Goal: Task Accomplishment & Management: Use online tool/utility

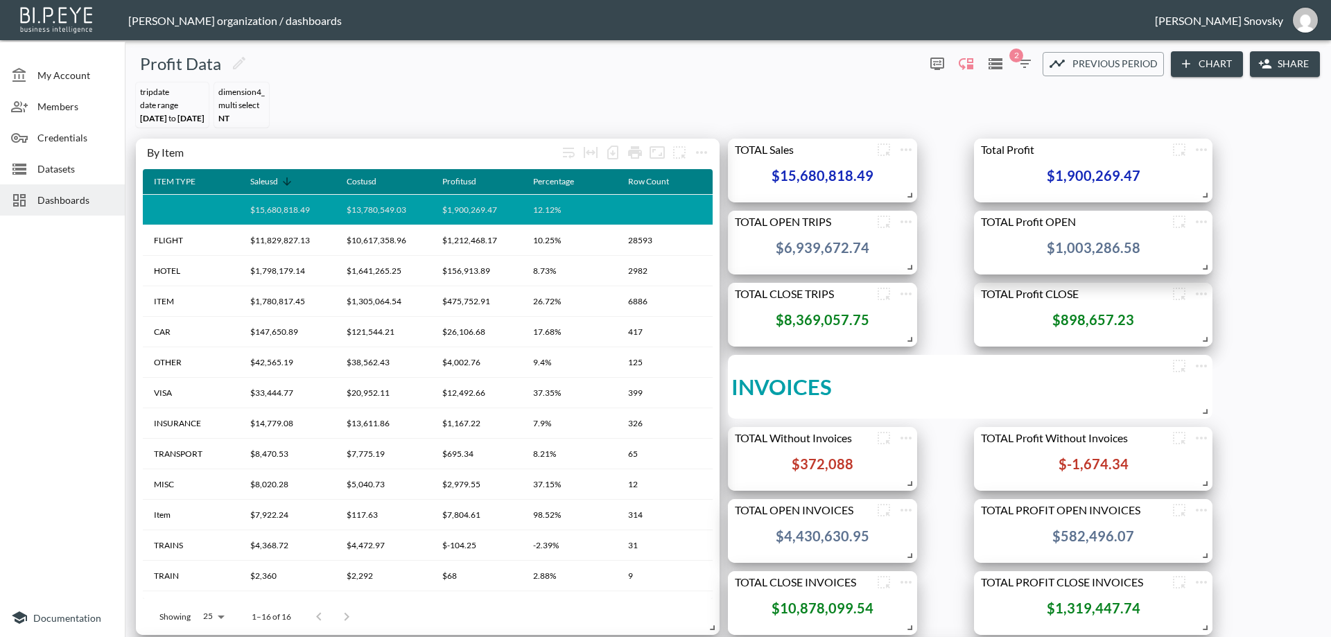
scroll to position [139, 0]
click at [71, 176] on div "Datasets" at bounding box center [62, 168] width 125 height 31
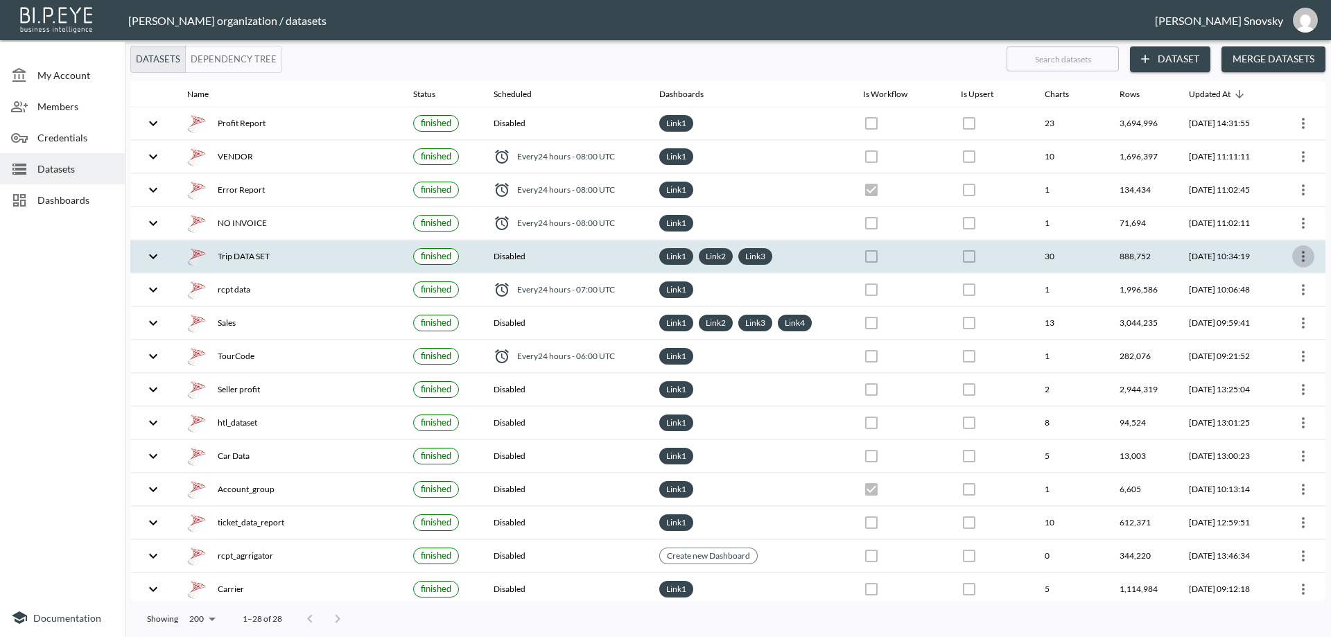
click at [1302, 263] on icon "more" at bounding box center [1303, 256] width 17 height 17
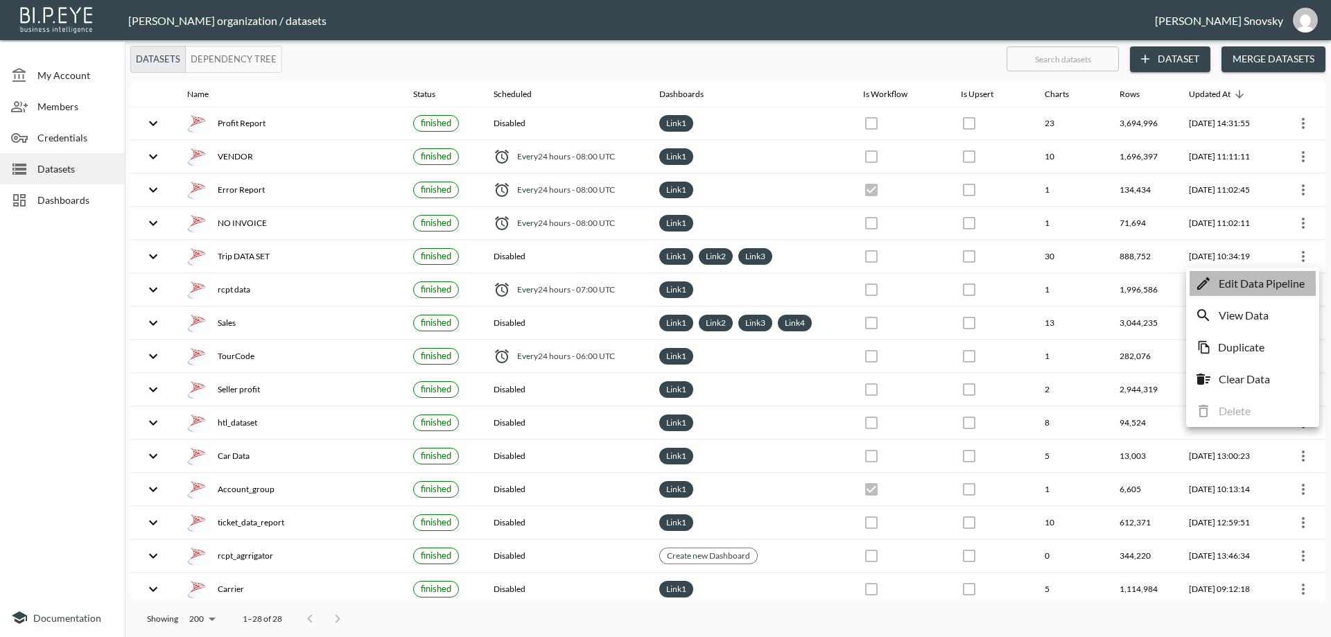
click at [1281, 284] on p "Edit Data Pipeline" at bounding box center [1261, 283] width 86 height 17
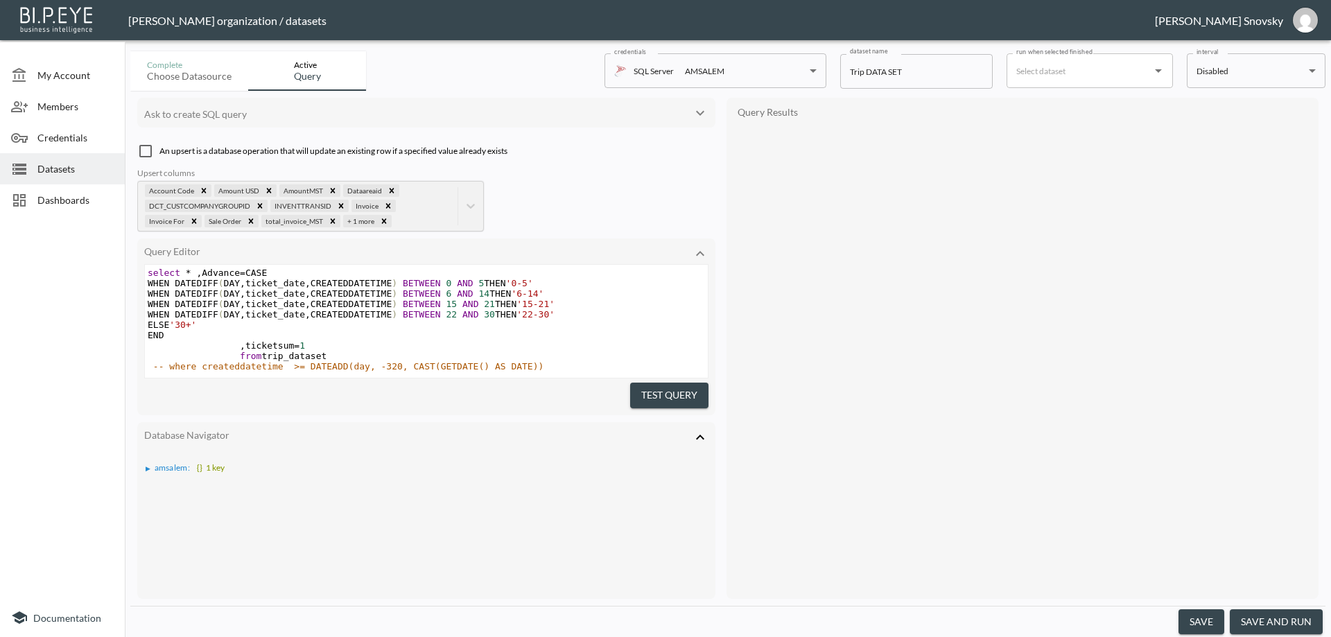
click at [679, 320] on pre "ELSE '30+'" at bounding box center [426, 325] width 563 height 10
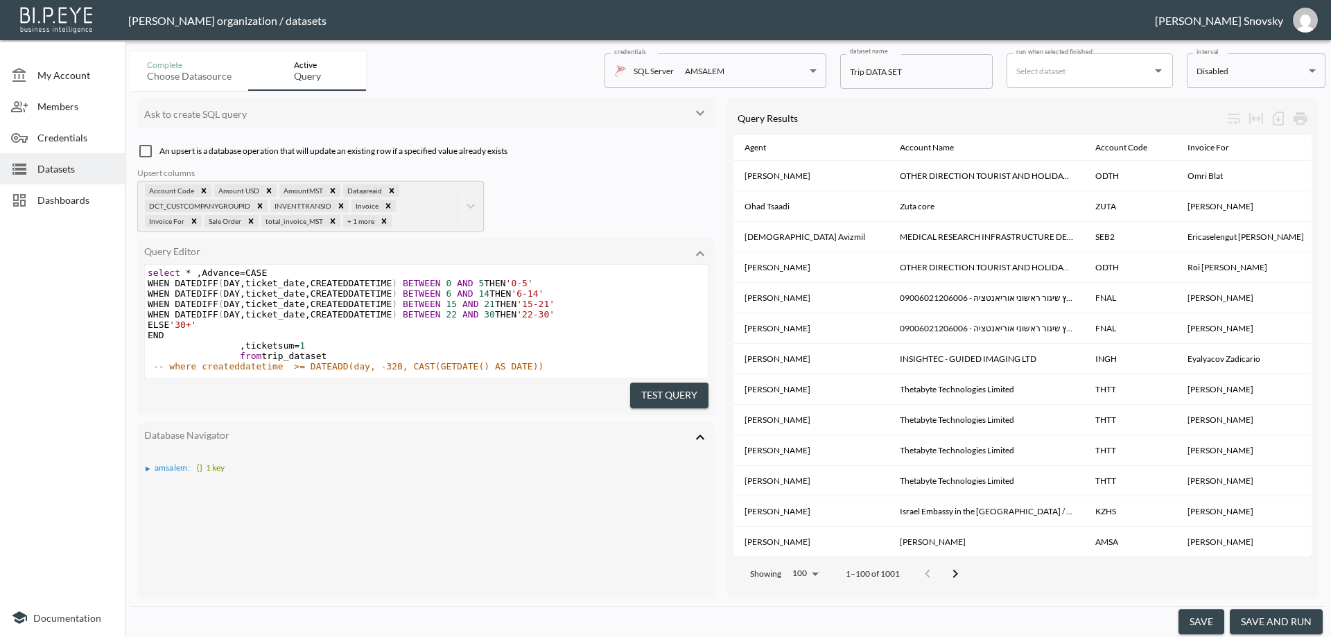
scroll to position [10, 0]
click at [1257, 620] on button "save and run" at bounding box center [1276, 622] width 93 height 26
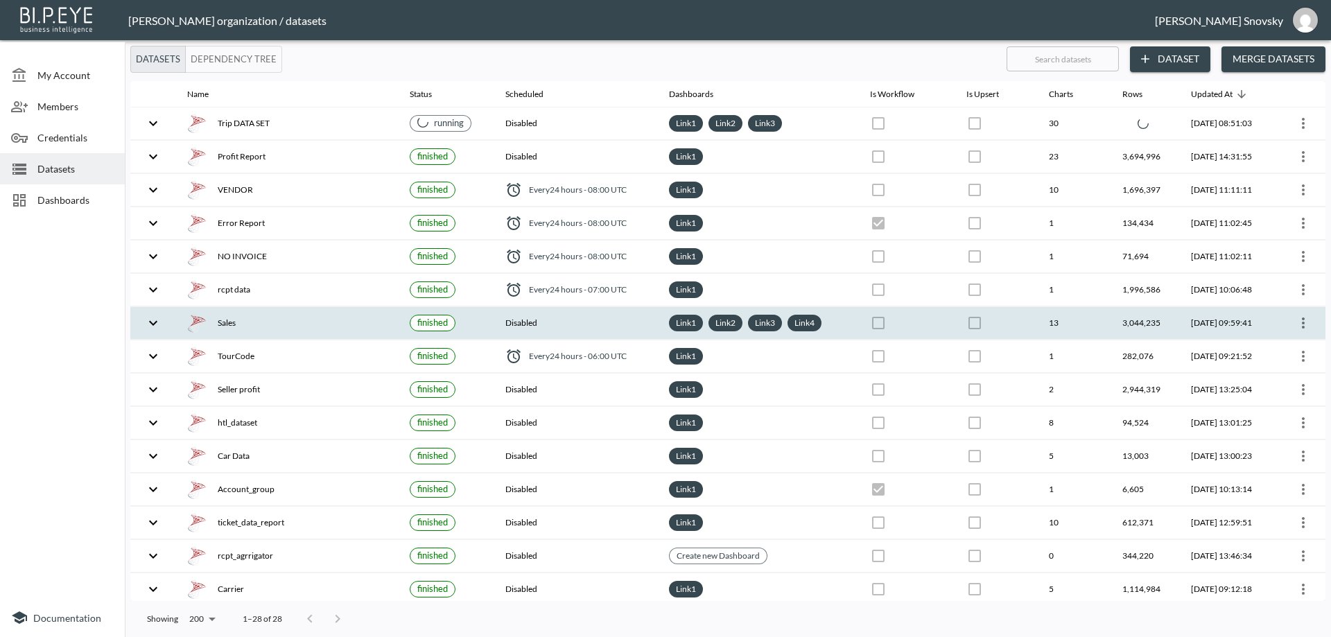
click at [1302, 324] on icon "more" at bounding box center [1303, 322] width 3 height 11
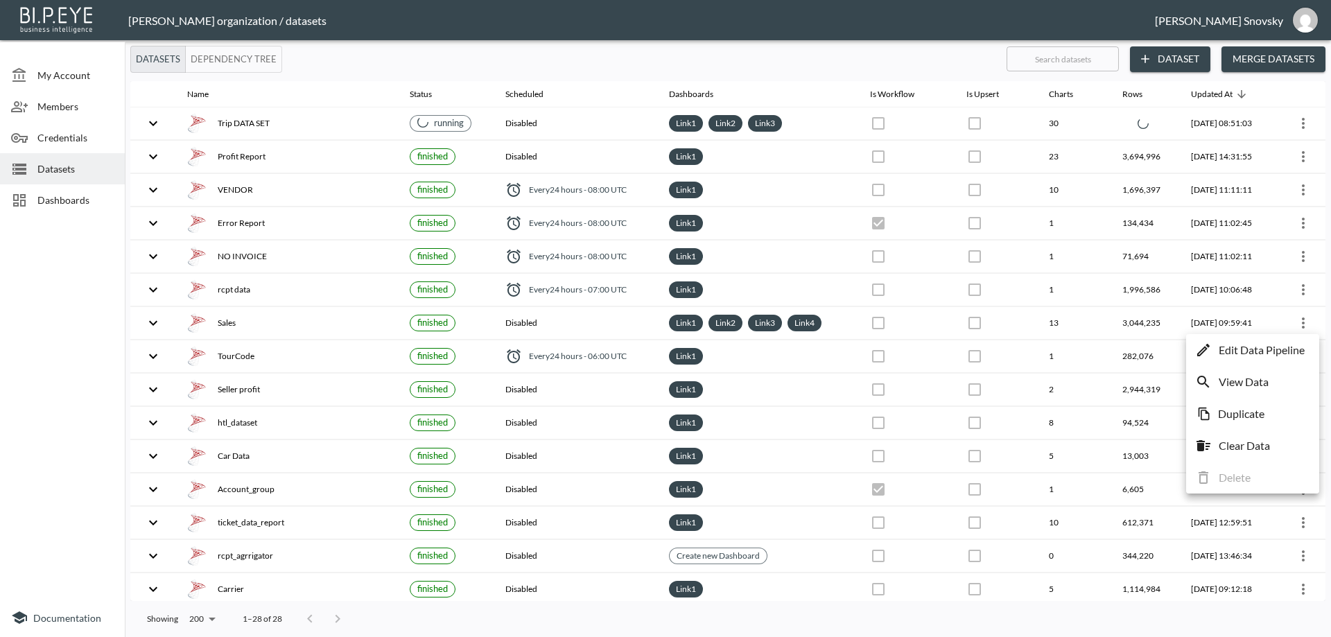
click at [1273, 345] on p "Edit Data Pipeline" at bounding box center [1261, 350] width 86 height 17
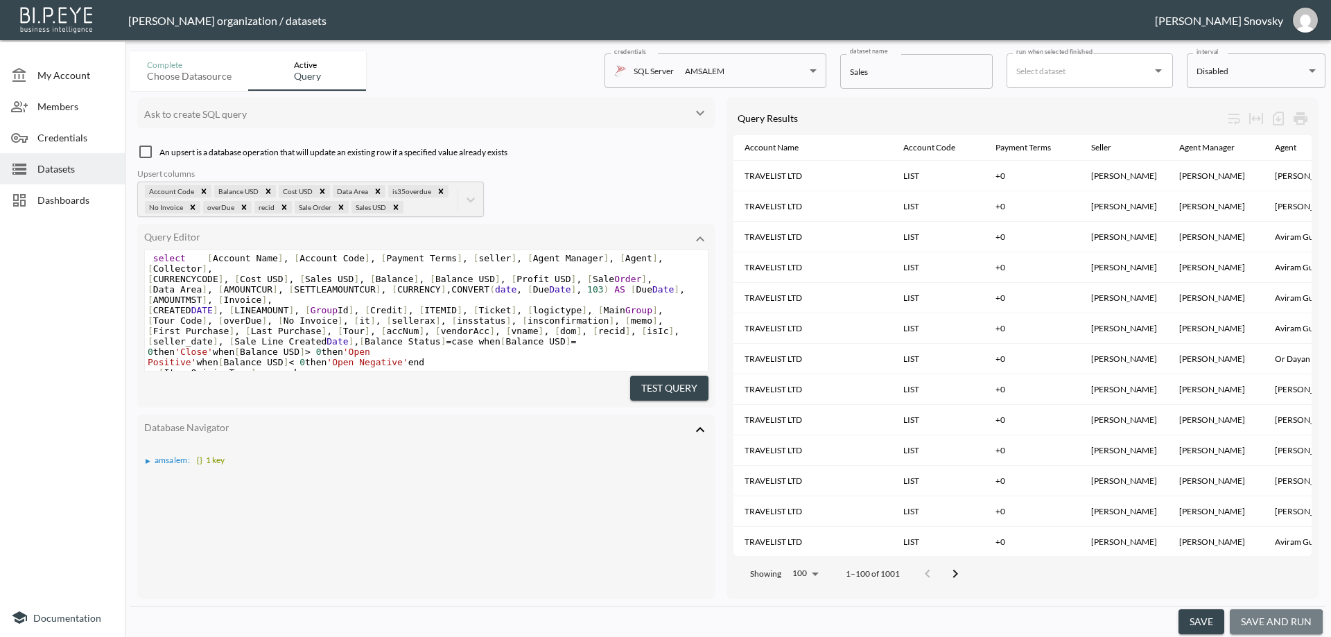
click at [1273, 622] on button "save and run" at bounding box center [1276, 622] width 93 height 26
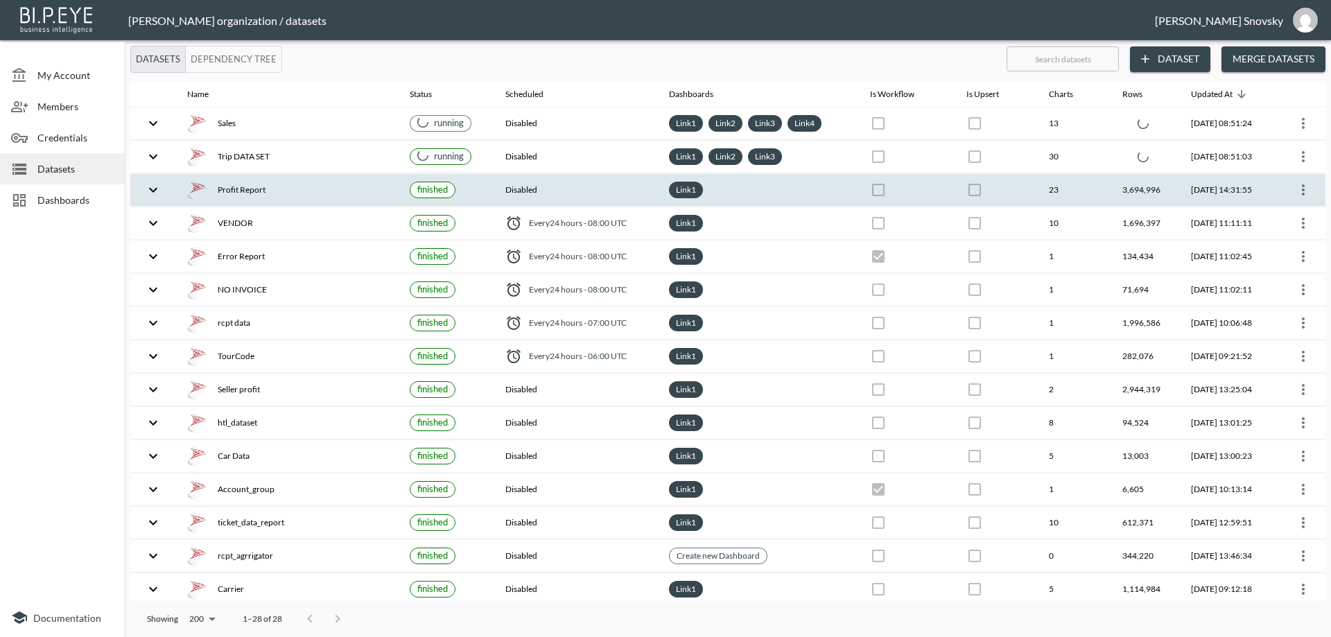
click at [1301, 193] on icon "more" at bounding box center [1303, 190] width 17 height 17
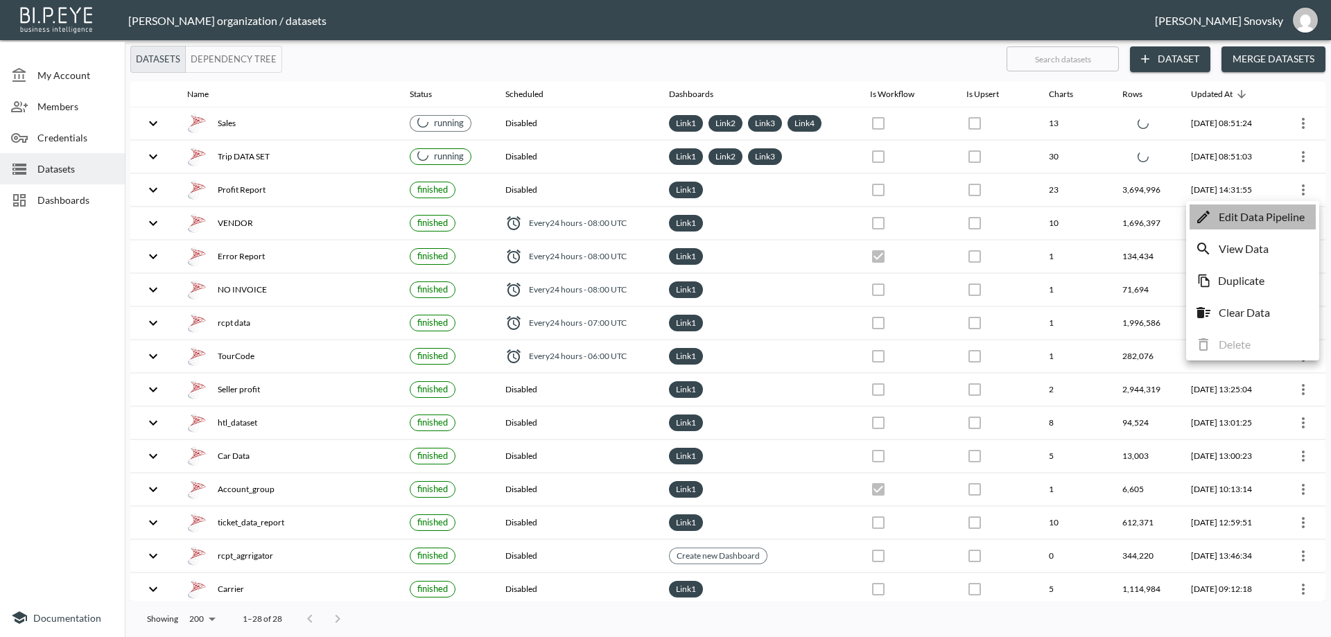
click at [1266, 214] on p "Edit Data Pipeline" at bounding box center [1261, 217] width 86 height 17
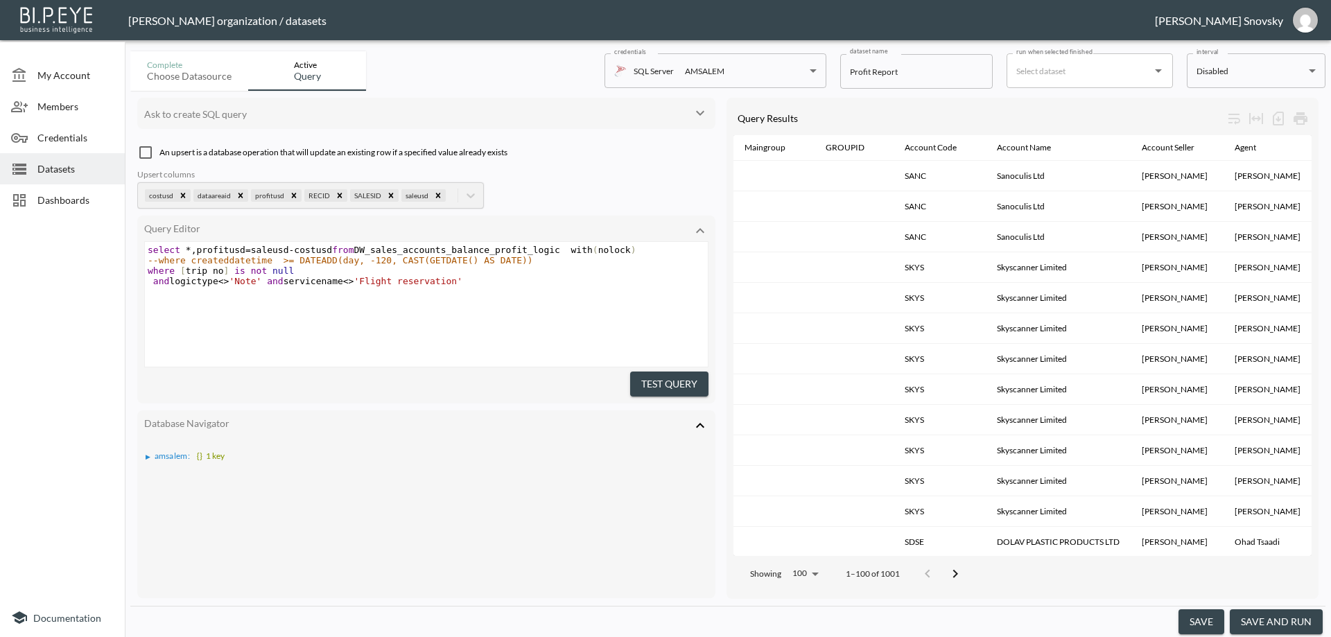
click at [1270, 621] on button "save and run" at bounding box center [1276, 622] width 93 height 26
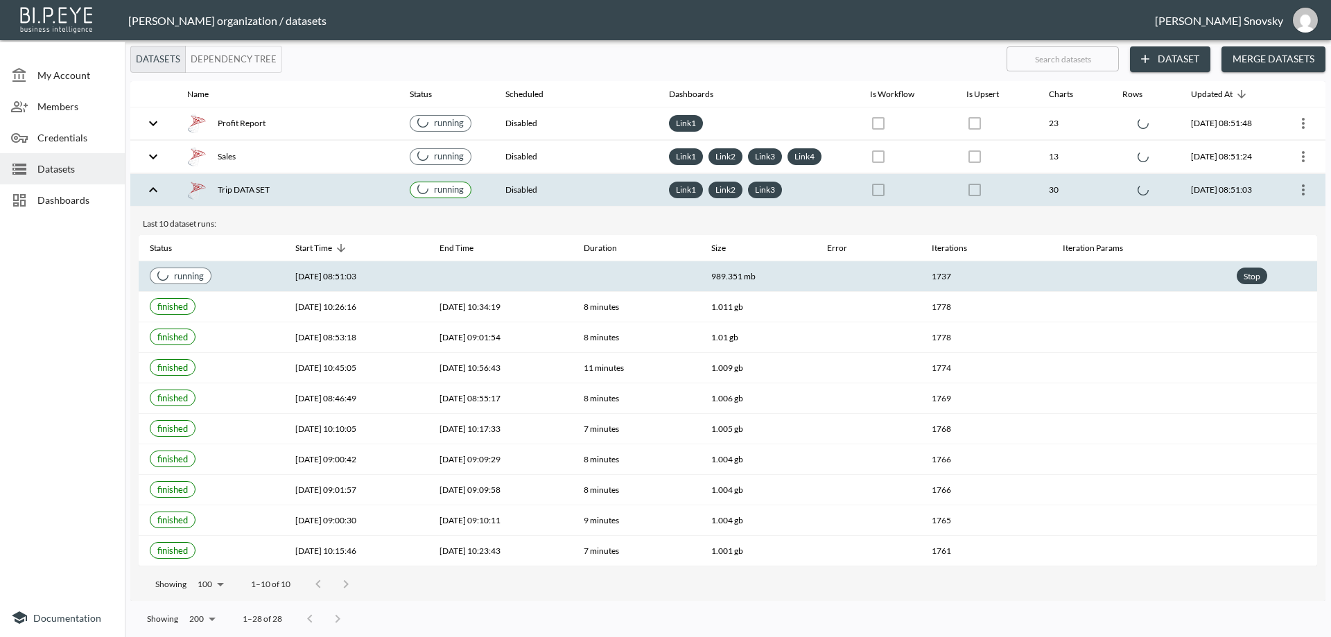
checkbox input "false"
checkbox input "true"
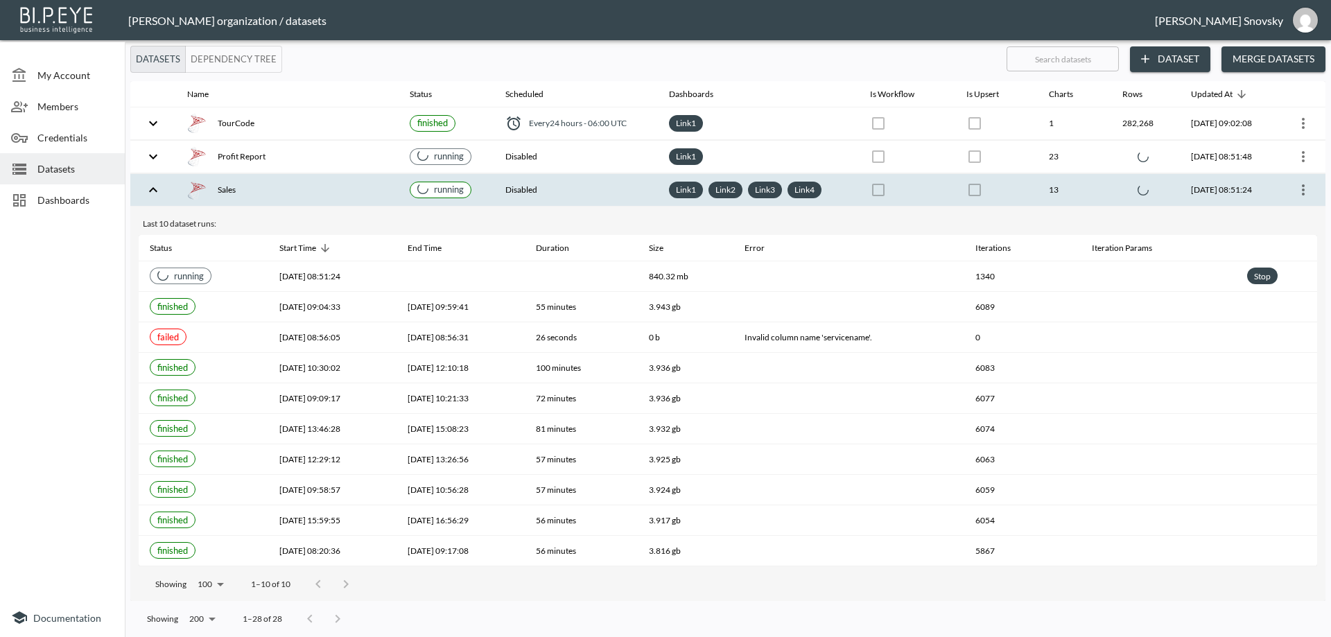
click at [359, 205] on th "Sales" at bounding box center [287, 190] width 222 height 33
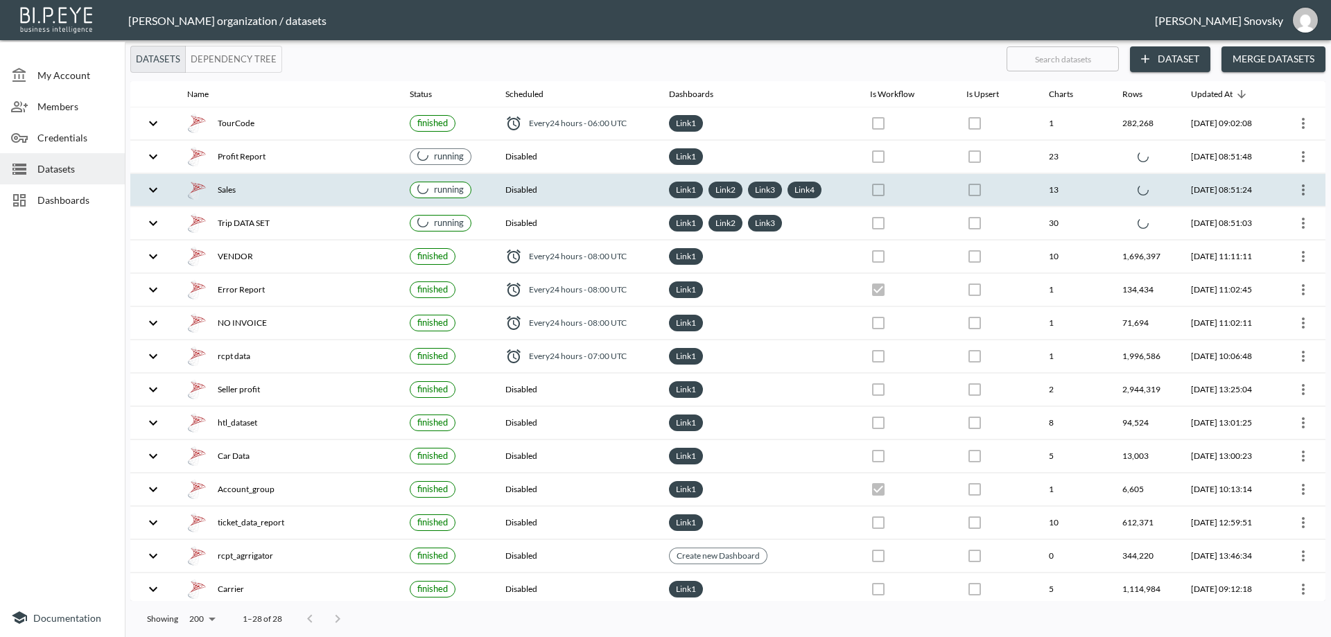
click at [359, 205] on th "Sales" at bounding box center [287, 190] width 222 height 33
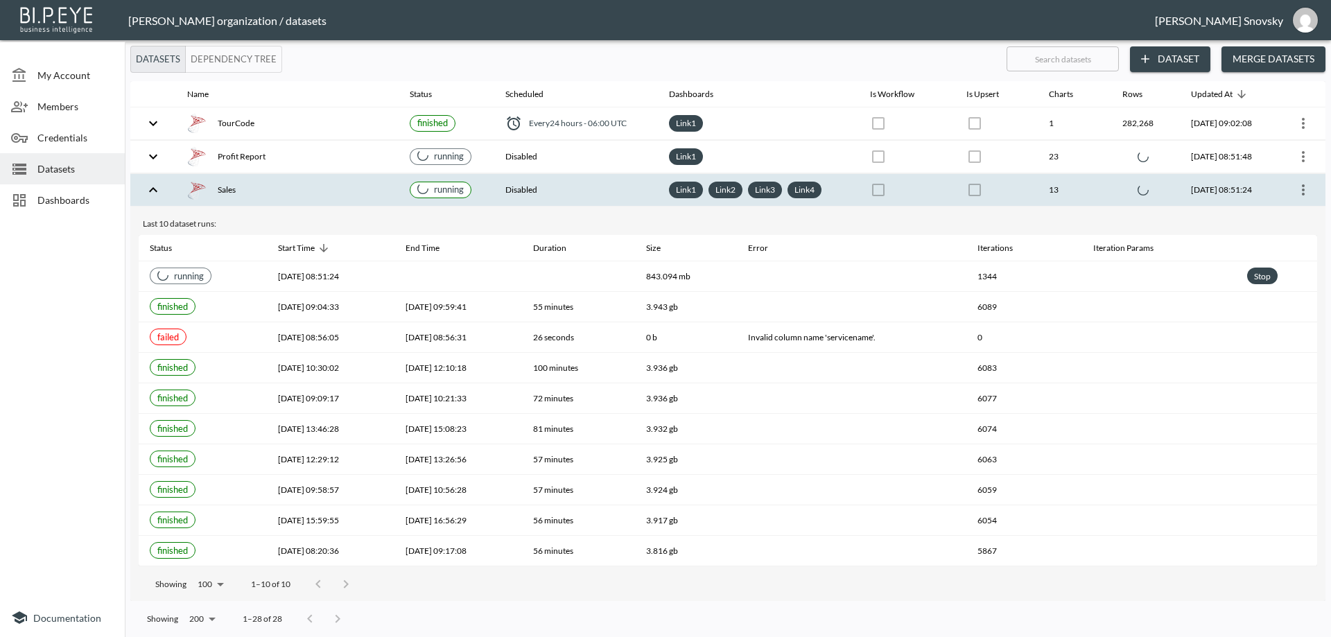
click at [359, 205] on th "Sales" at bounding box center [287, 190] width 222 height 33
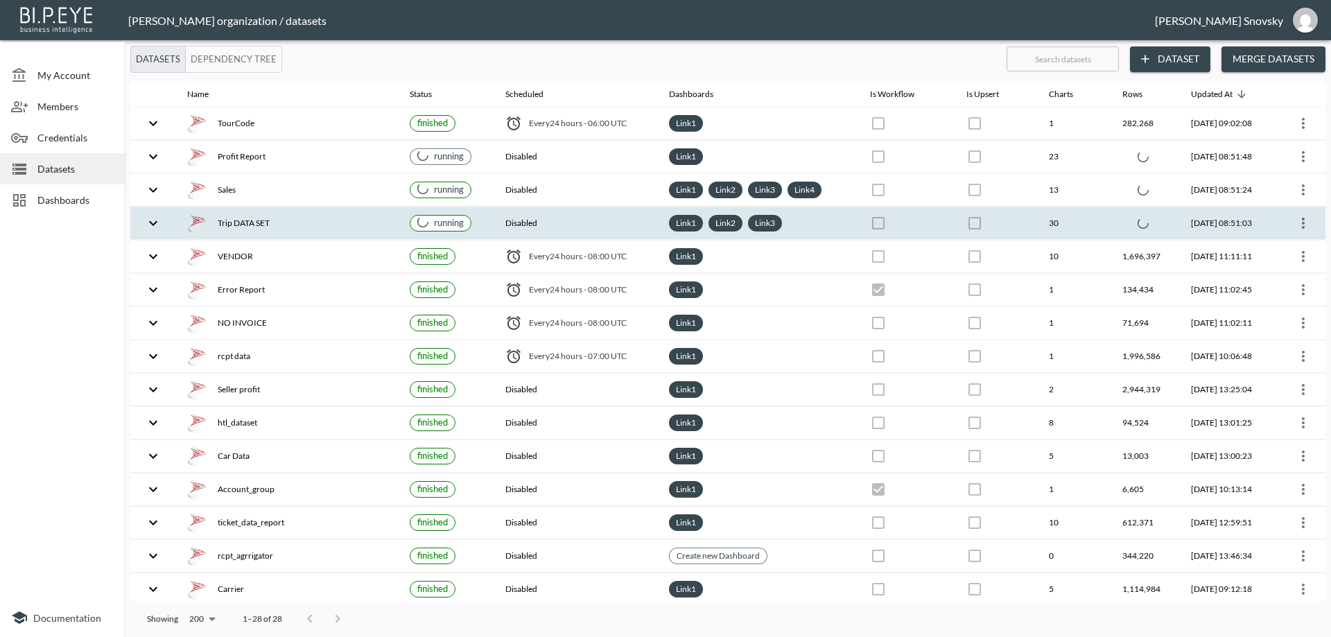
click at [357, 223] on div "Trip DATA SET" at bounding box center [287, 222] width 200 height 19
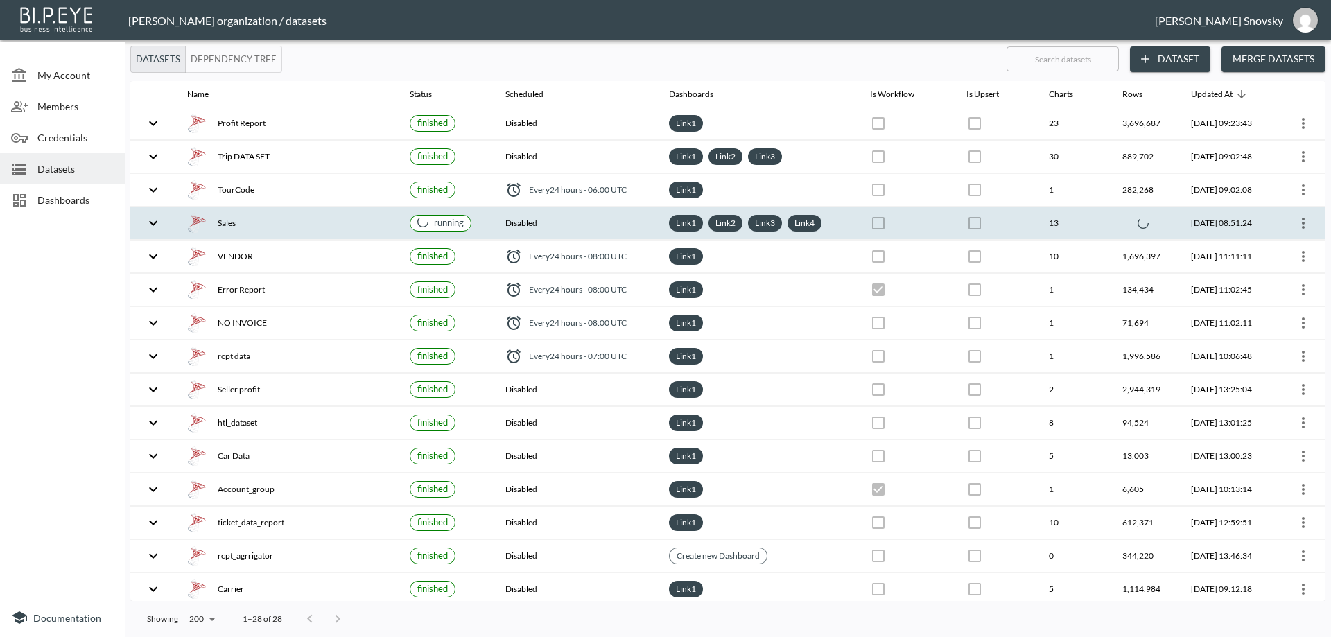
click at [362, 231] on div "Sales" at bounding box center [287, 222] width 200 height 19
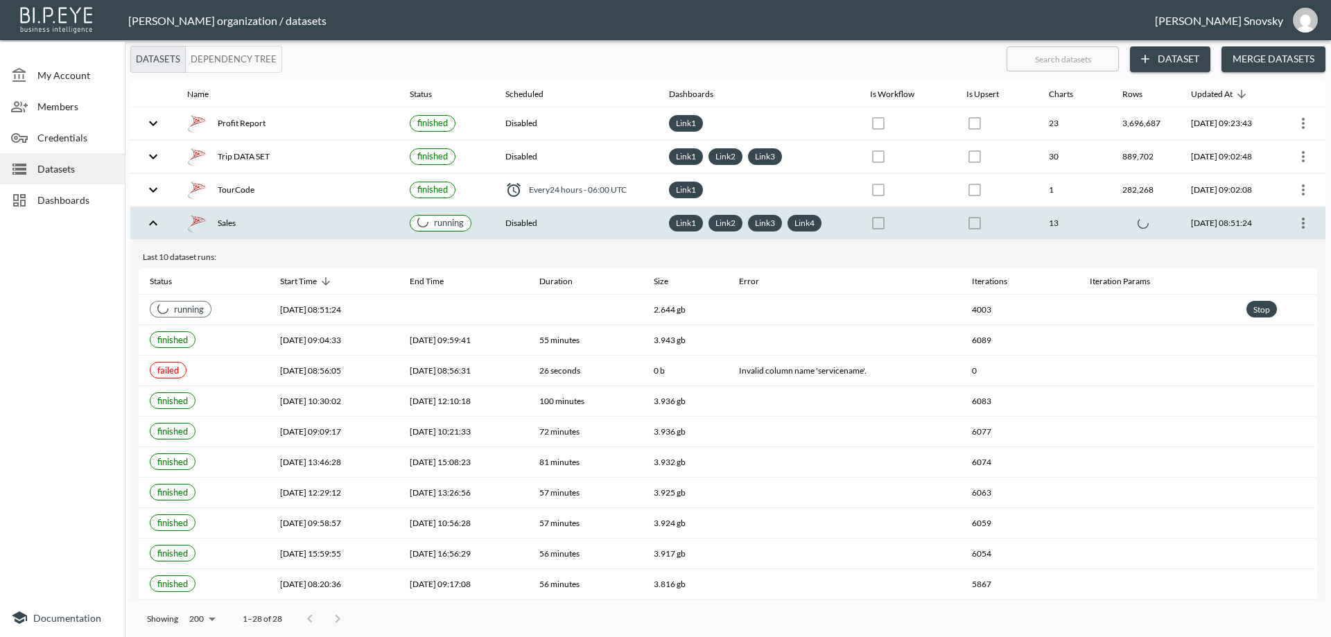
click at [369, 229] on div "Sales" at bounding box center [287, 222] width 200 height 19
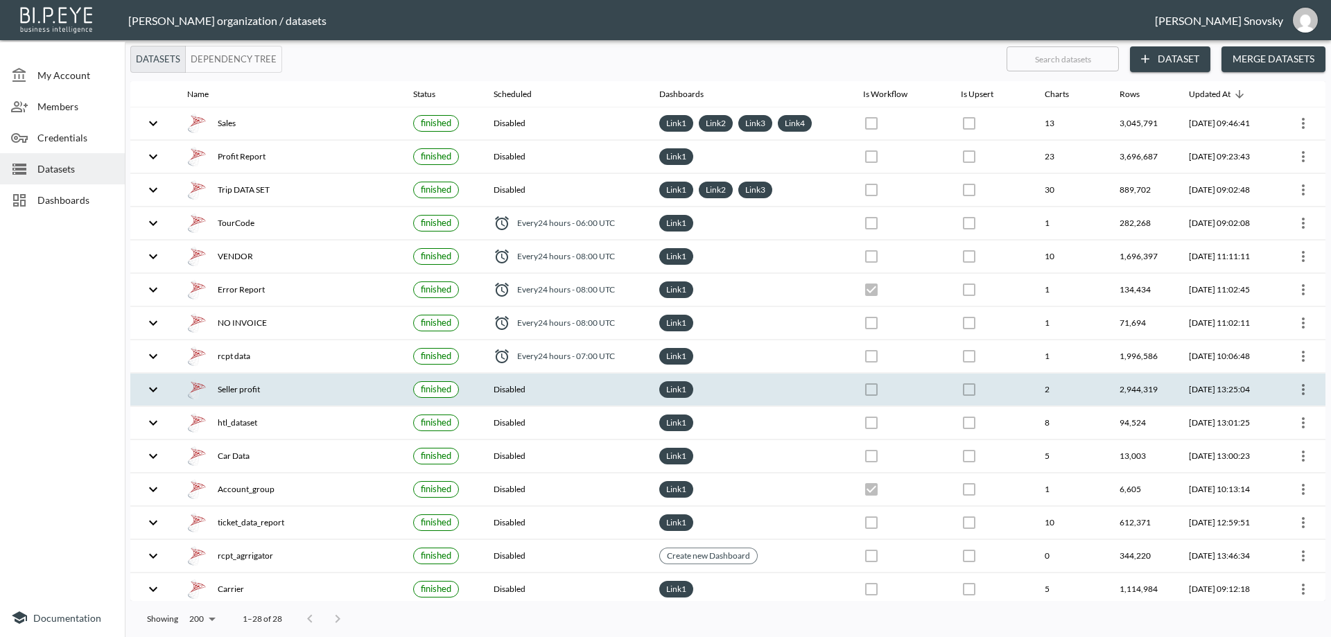
click at [335, 384] on div "Seller profit" at bounding box center [289, 389] width 204 height 19
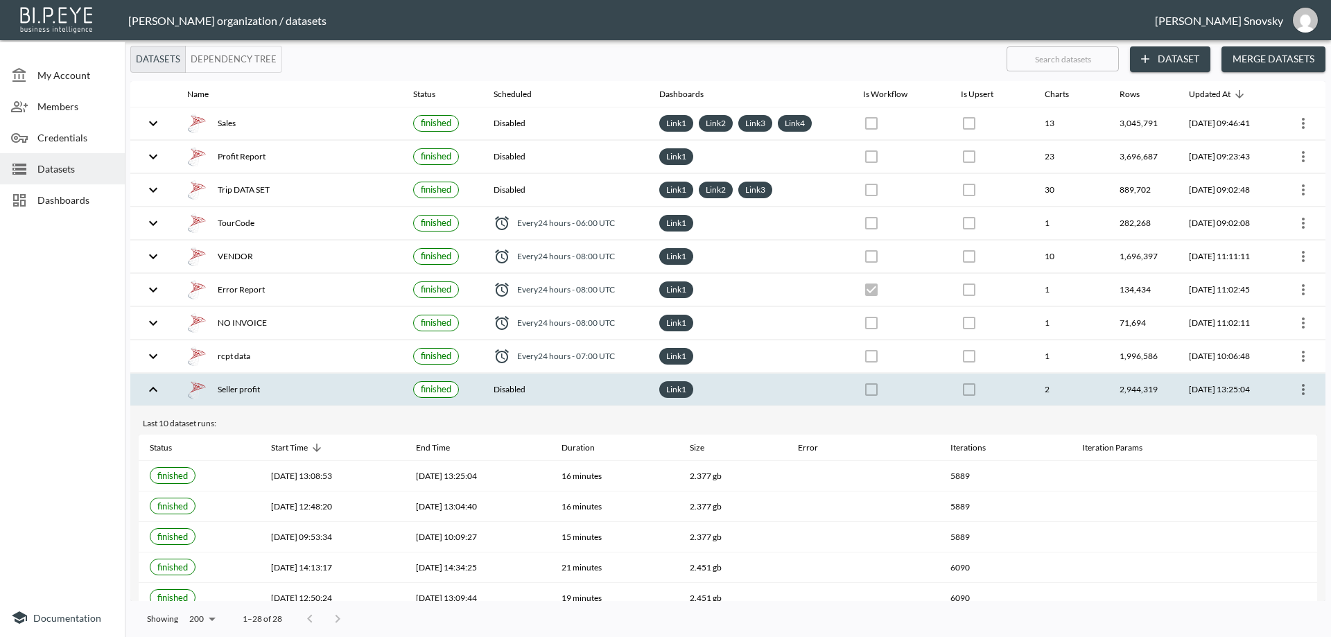
click at [1295, 387] on icon "more" at bounding box center [1303, 389] width 17 height 17
click at [1275, 414] on p "Edit Data Pipeline" at bounding box center [1261, 416] width 86 height 17
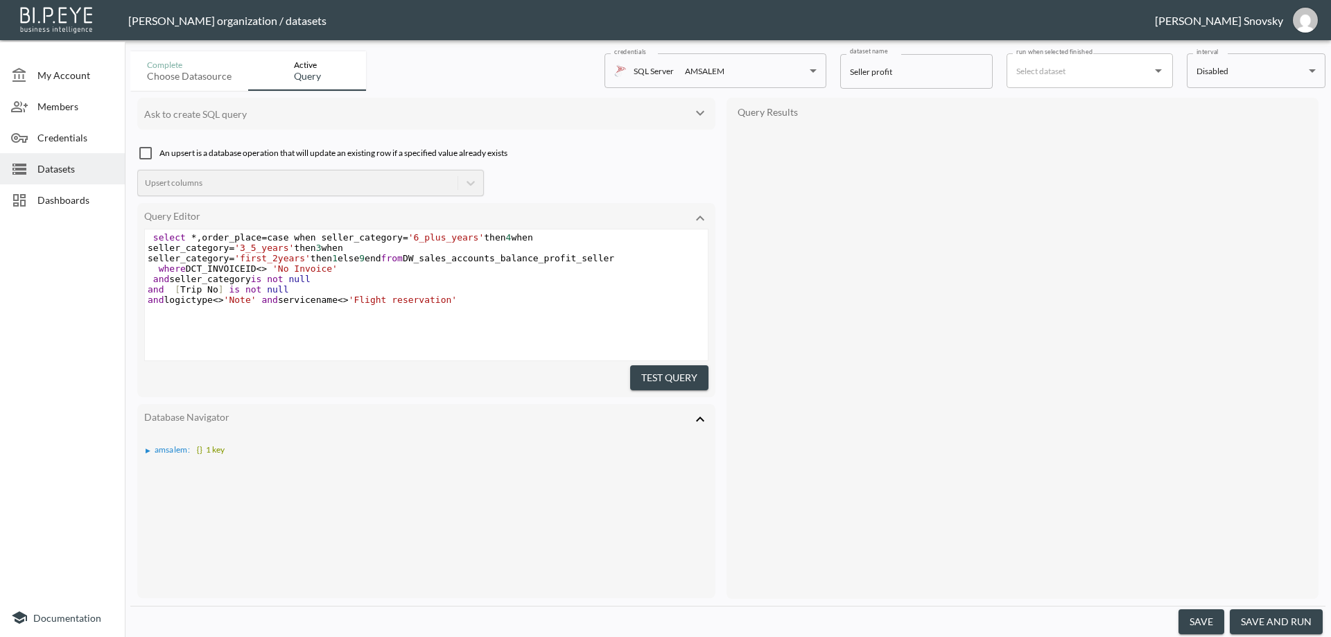
click at [1249, 615] on button "save and run" at bounding box center [1276, 622] width 93 height 26
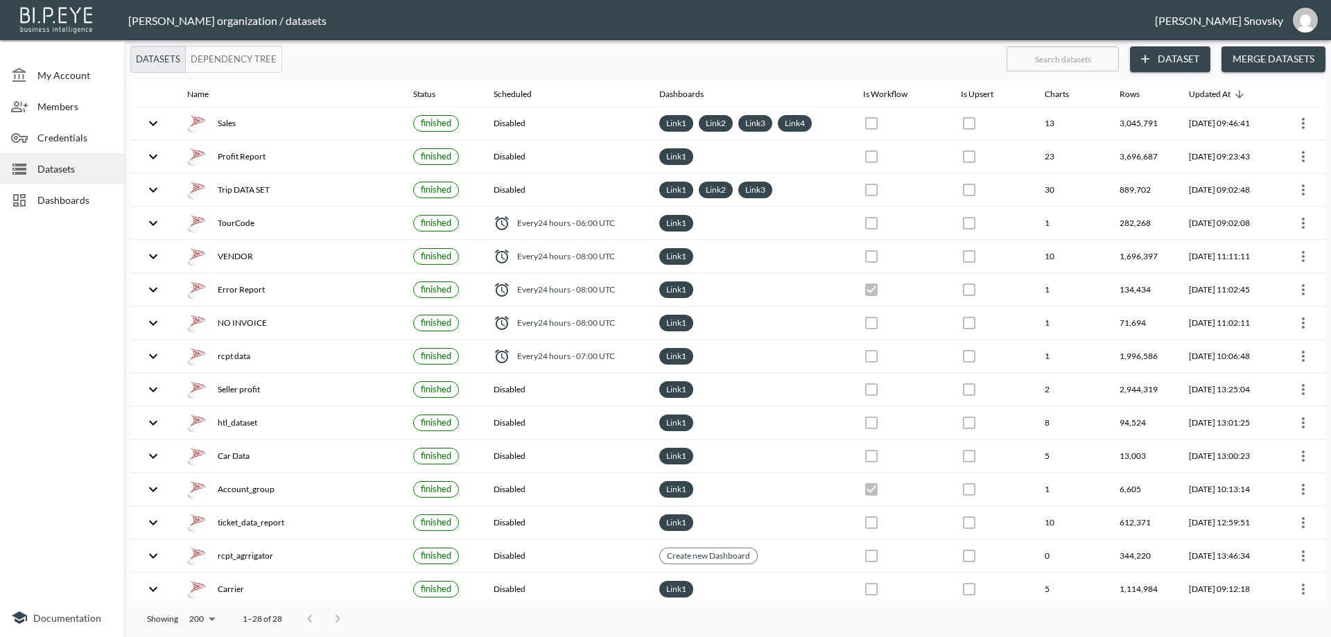
checkbox input "false"
checkbox input "true"
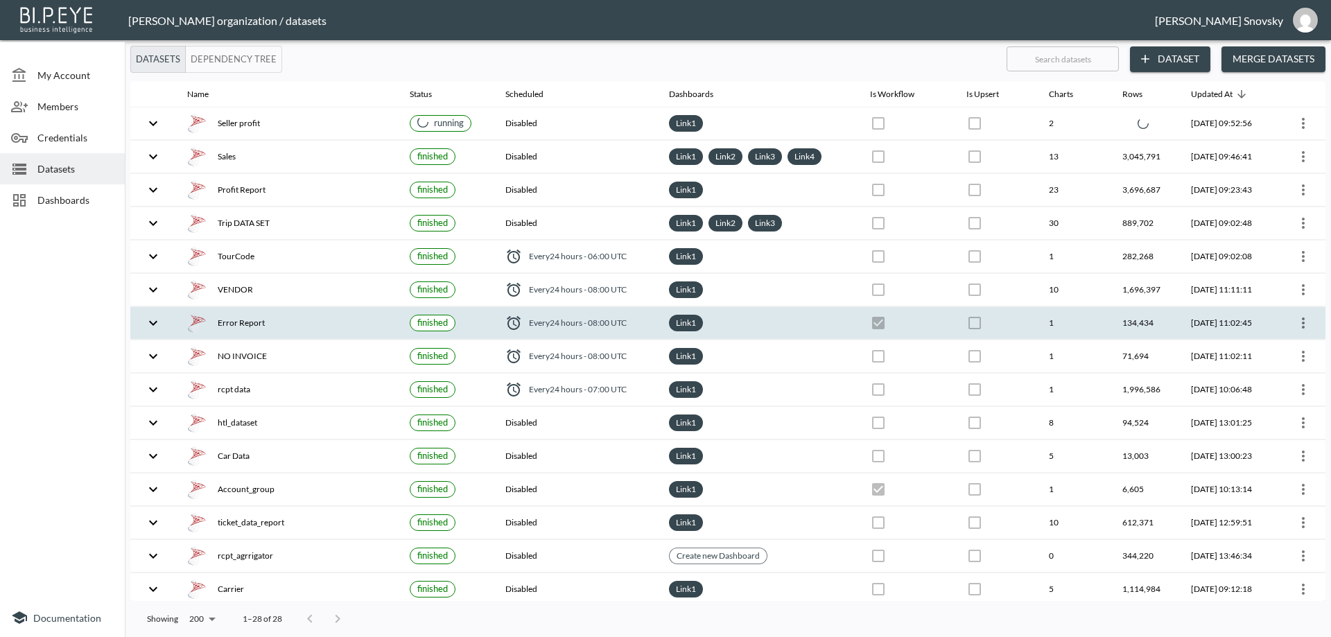
click at [1298, 317] on icon "more" at bounding box center [1303, 323] width 17 height 17
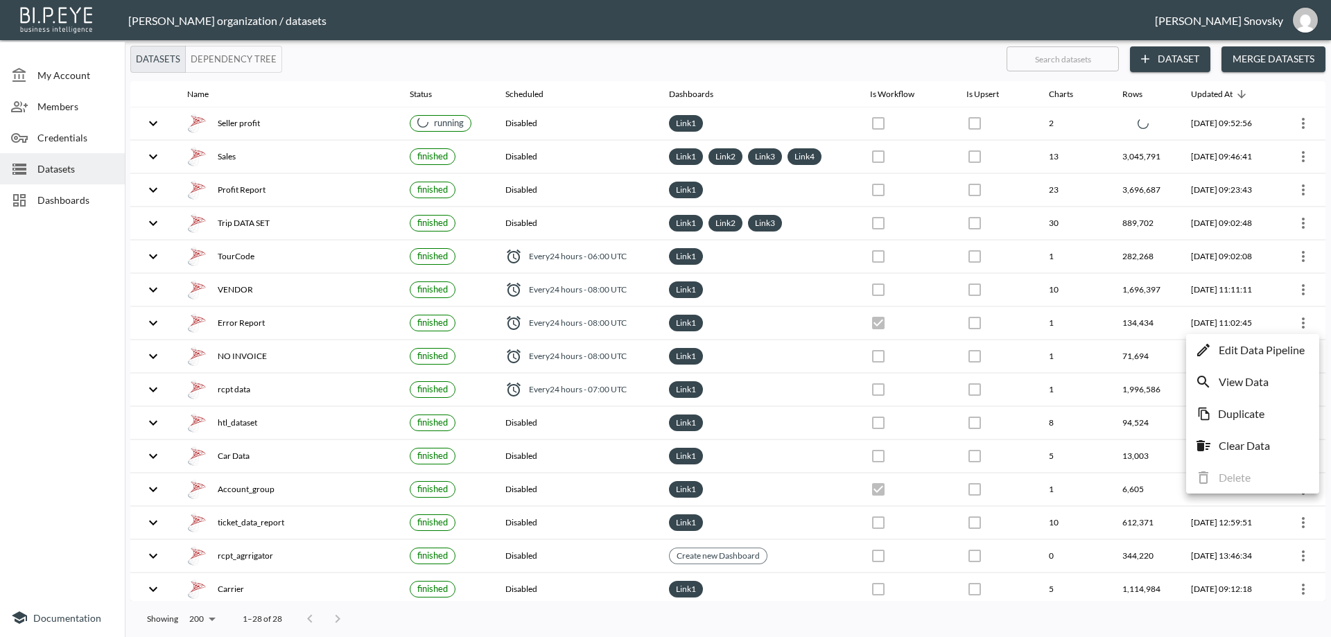
click at [1255, 347] on p "Edit Data Pipeline" at bounding box center [1261, 350] width 86 height 17
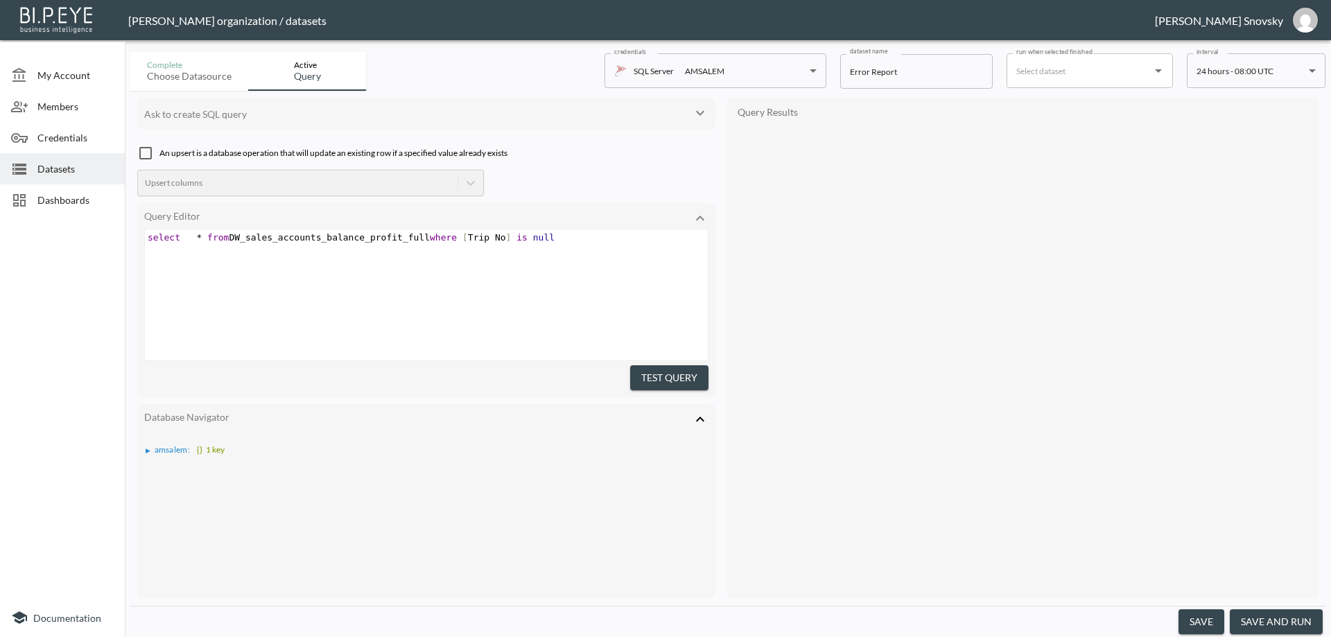
click at [1273, 616] on button "save and run" at bounding box center [1276, 622] width 93 height 26
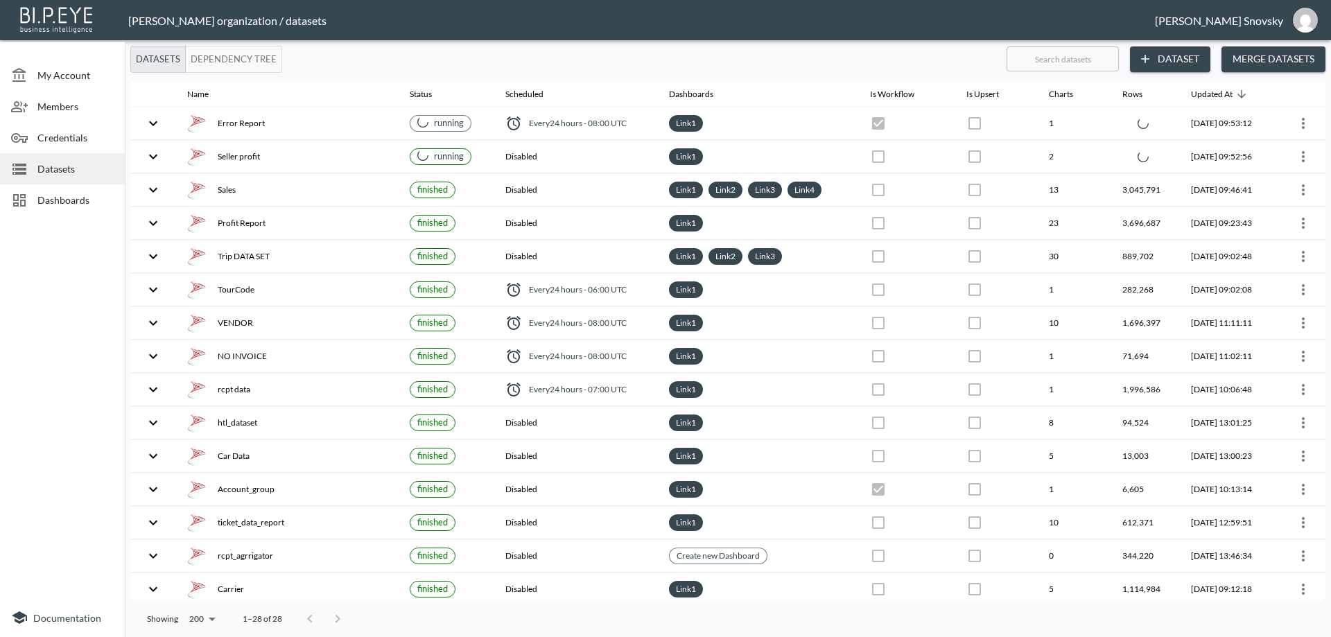
checkbox input "true"
checkbox input "false"
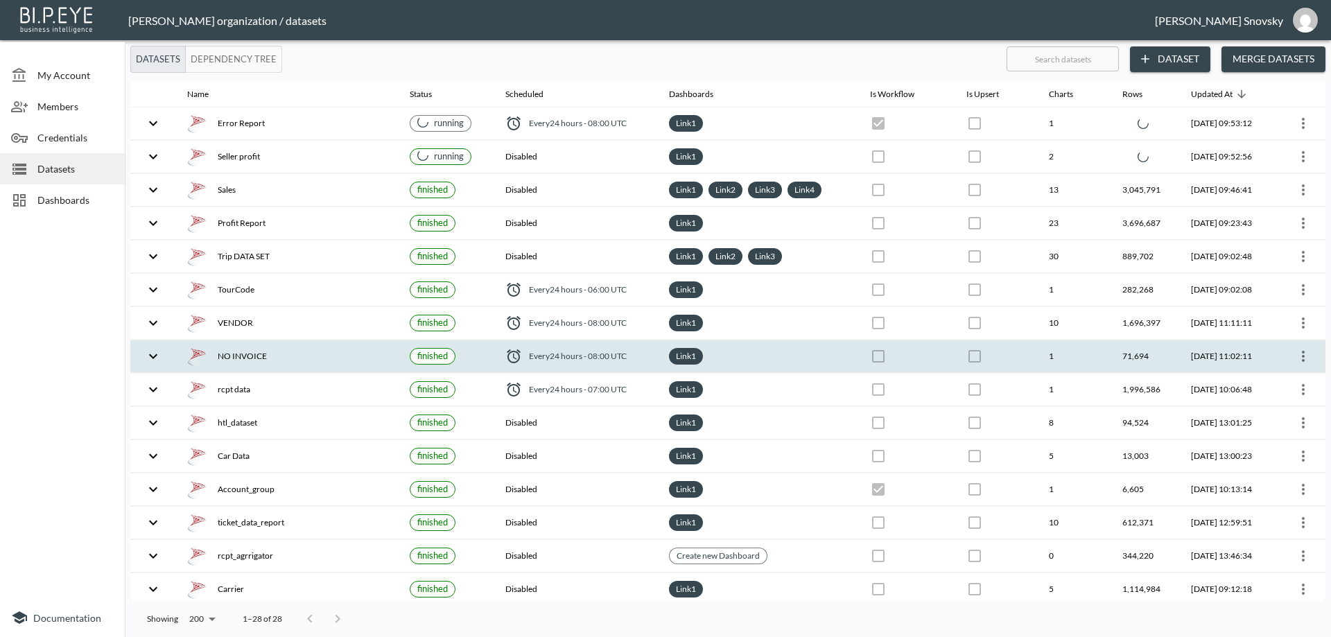
click at [1295, 354] on icon "more" at bounding box center [1303, 356] width 17 height 17
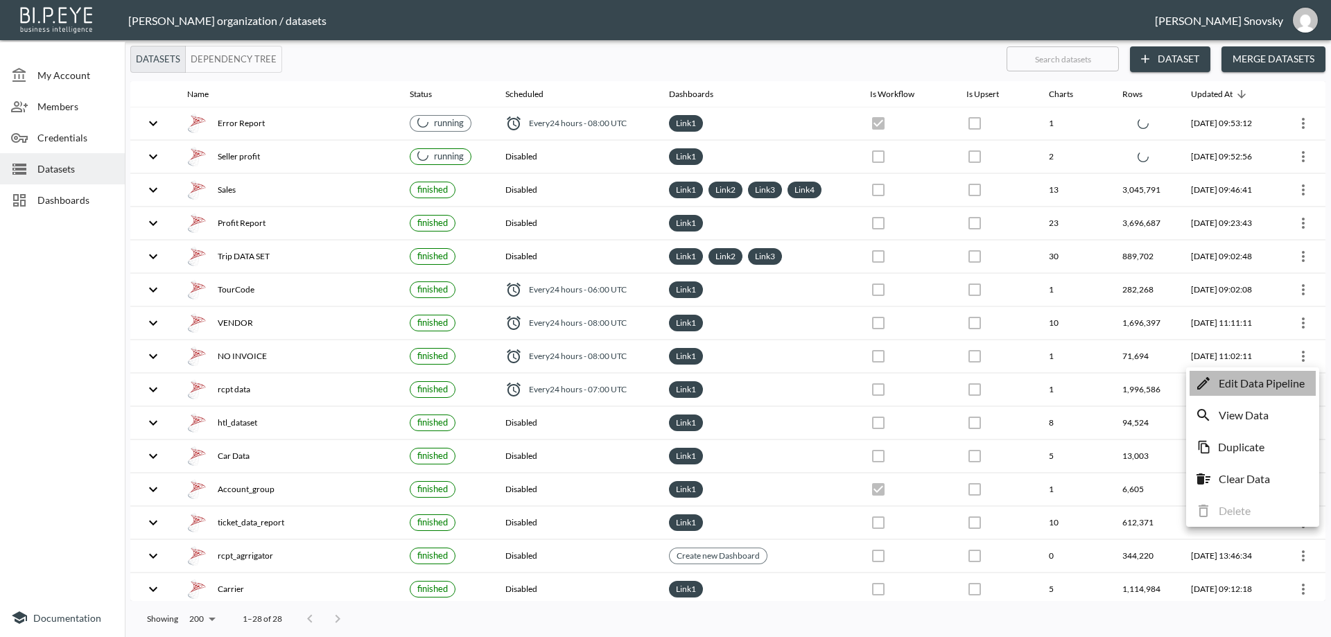
click at [1277, 374] on li "Edit Data Pipeline" at bounding box center [1252, 383] width 126 height 25
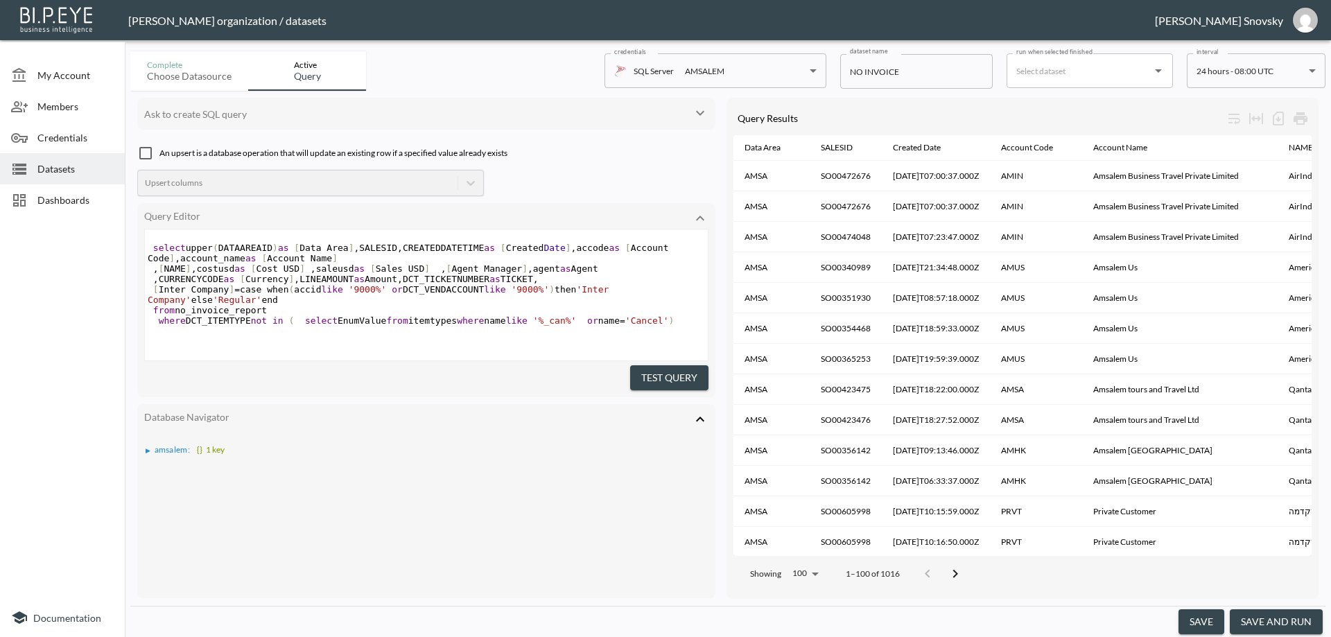
click at [1262, 613] on button "save and run" at bounding box center [1276, 622] width 93 height 26
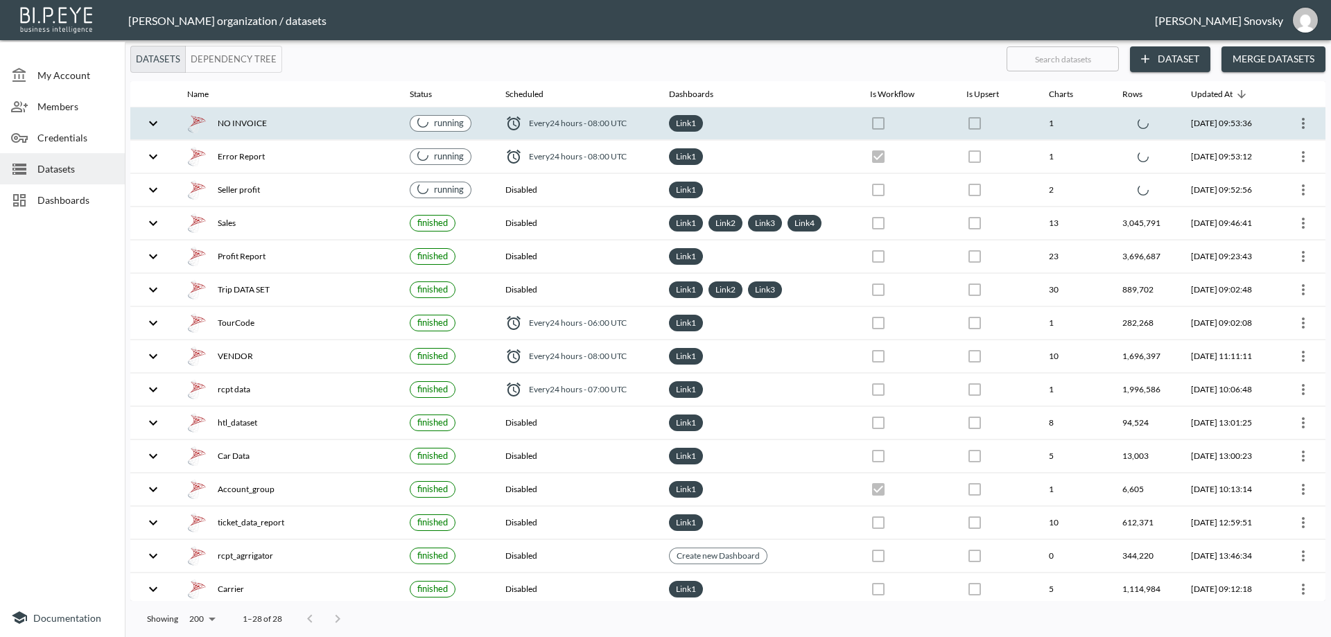
click at [371, 122] on div "NO INVOICE" at bounding box center [287, 123] width 200 height 19
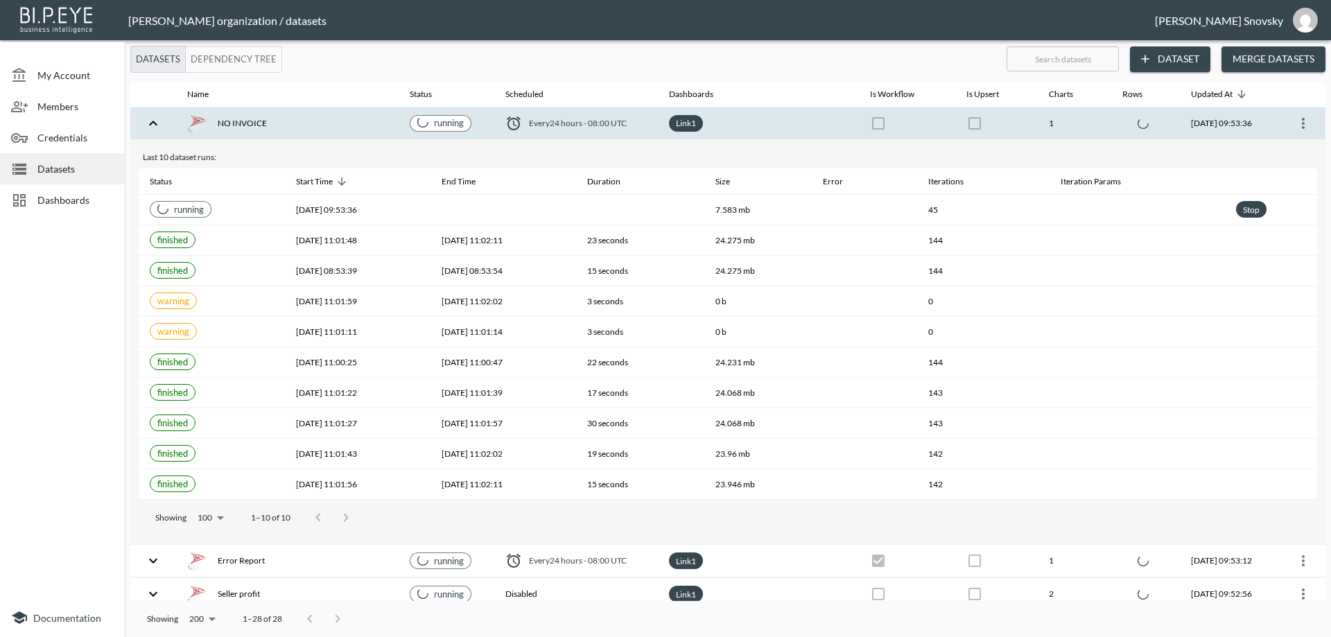
click at [371, 122] on div "NO INVOICE" at bounding box center [287, 123] width 200 height 19
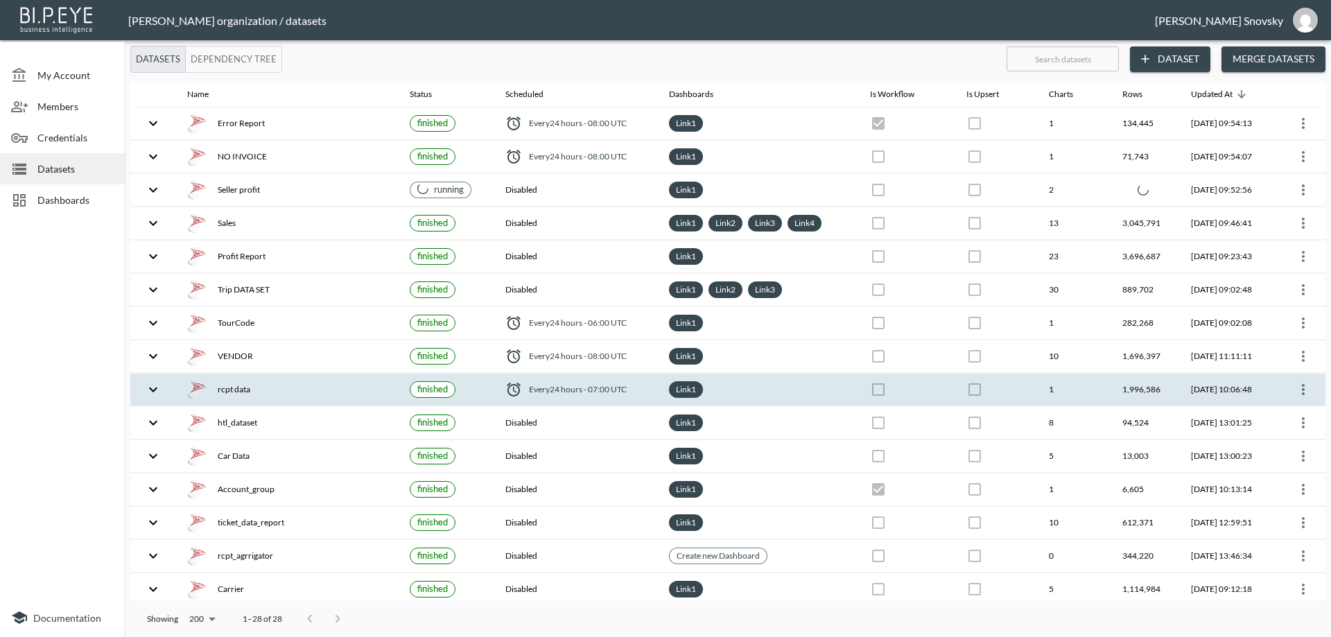
click at [1300, 398] on button "more" at bounding box center [1303, 389] width 22 height 22
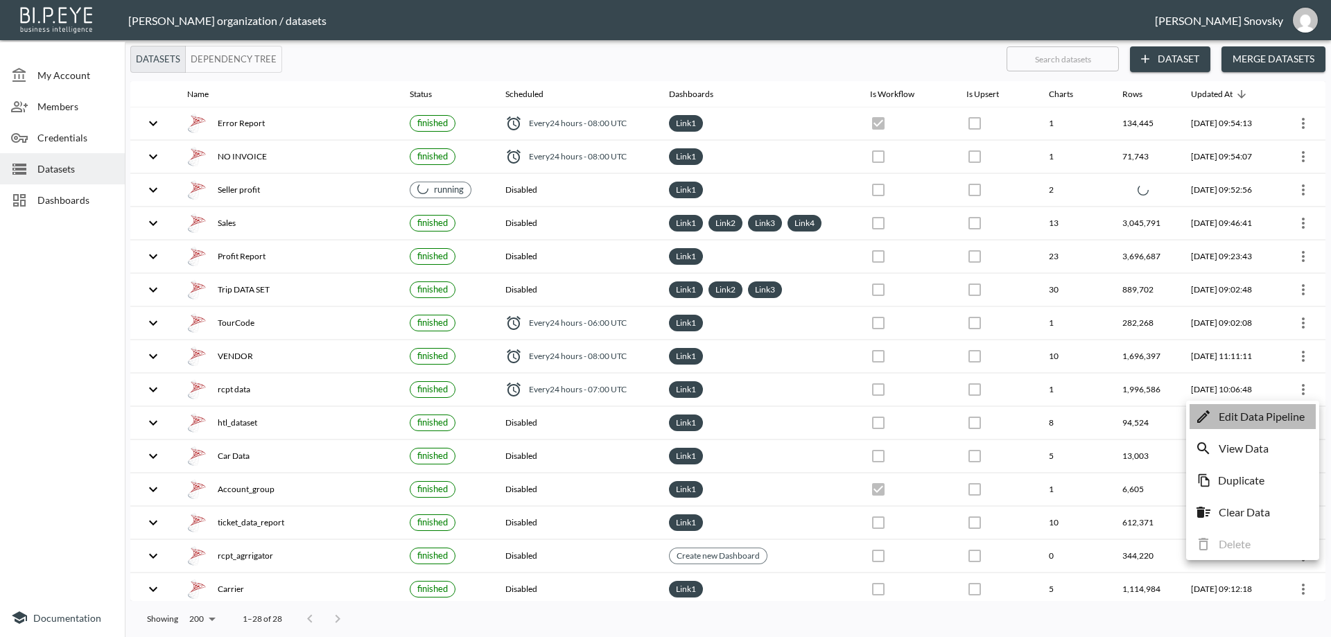
click at [1272, 419] on p "Edit Data Pipeline" at bounding box center [1261, 416] width 86 height 17
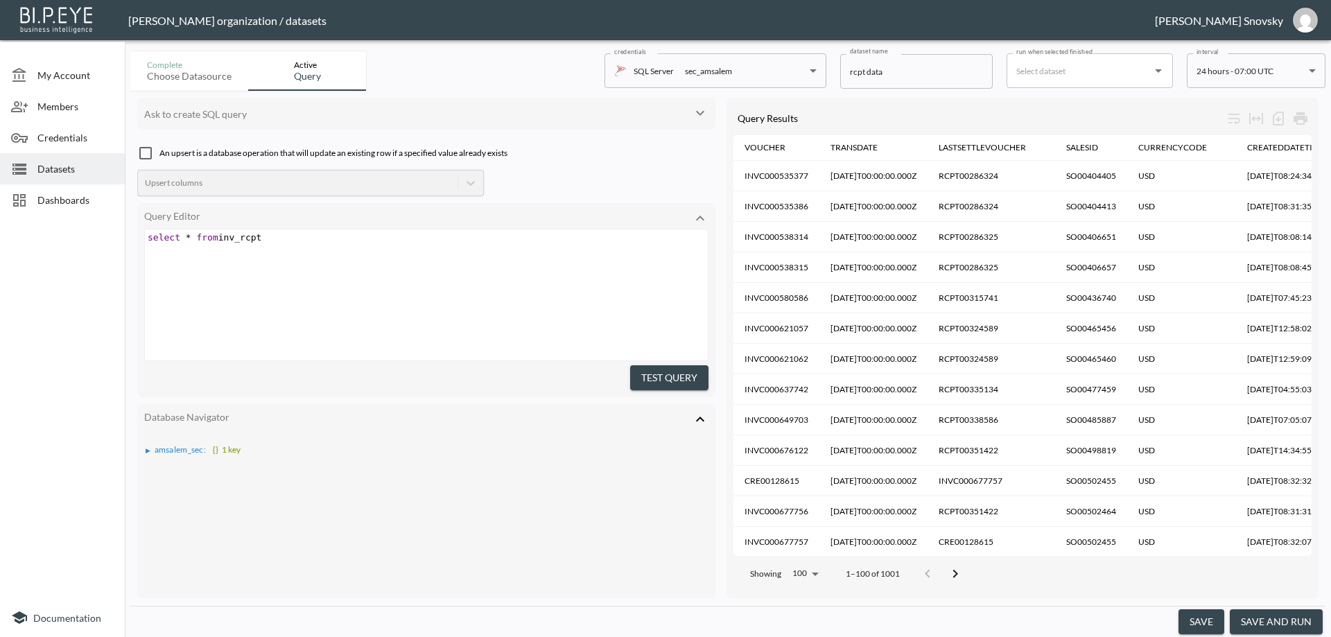
click at [1195, 623] on button "save" at bounding box center [1201, 622] width 46 height 26
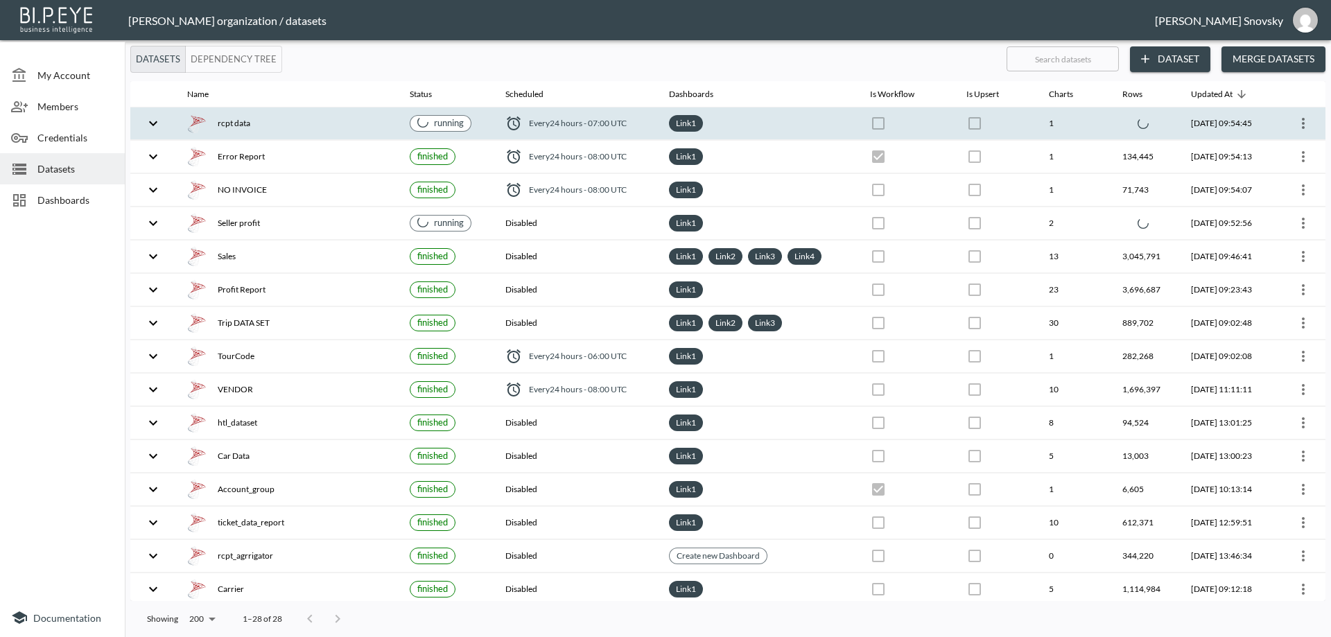
click at [345, 125] on div "rcpt data" at bounding box center [287, 123] width 200 height 19
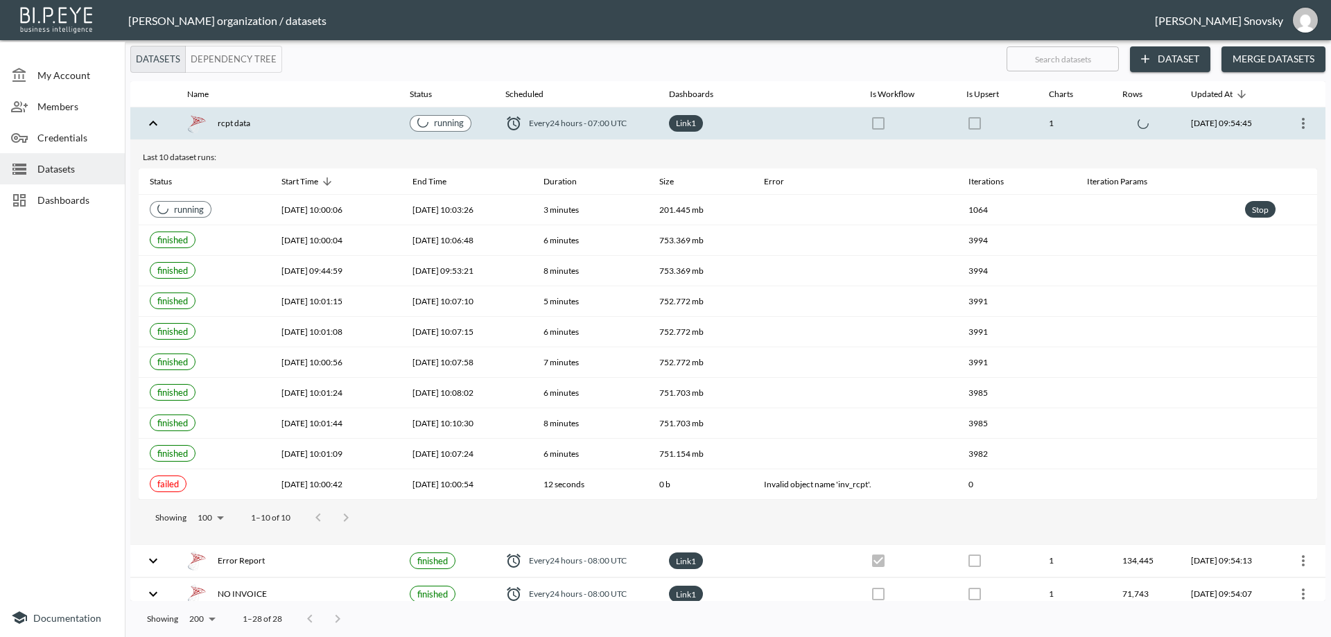
click at [345, 124] on div "rcpt data" at bounding box center [287, 123] width 200 height 19
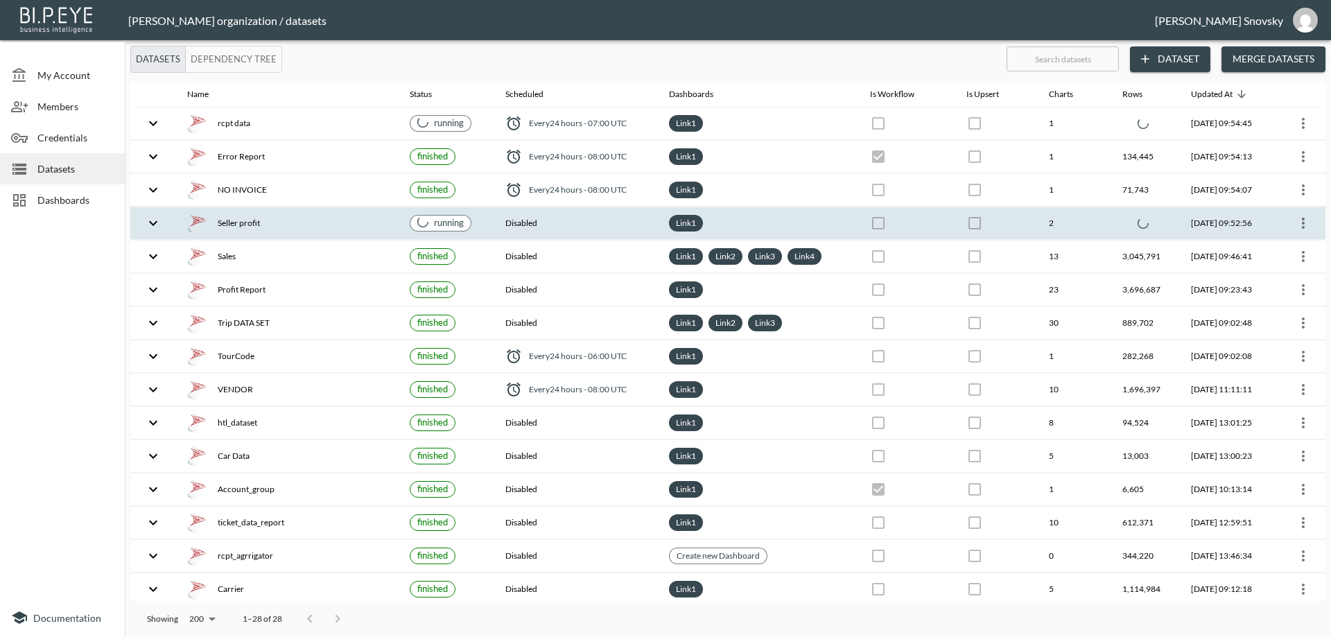
click at [361, 225] on div "Seller profit" at bounding box center [287, 222] width 200 height 19
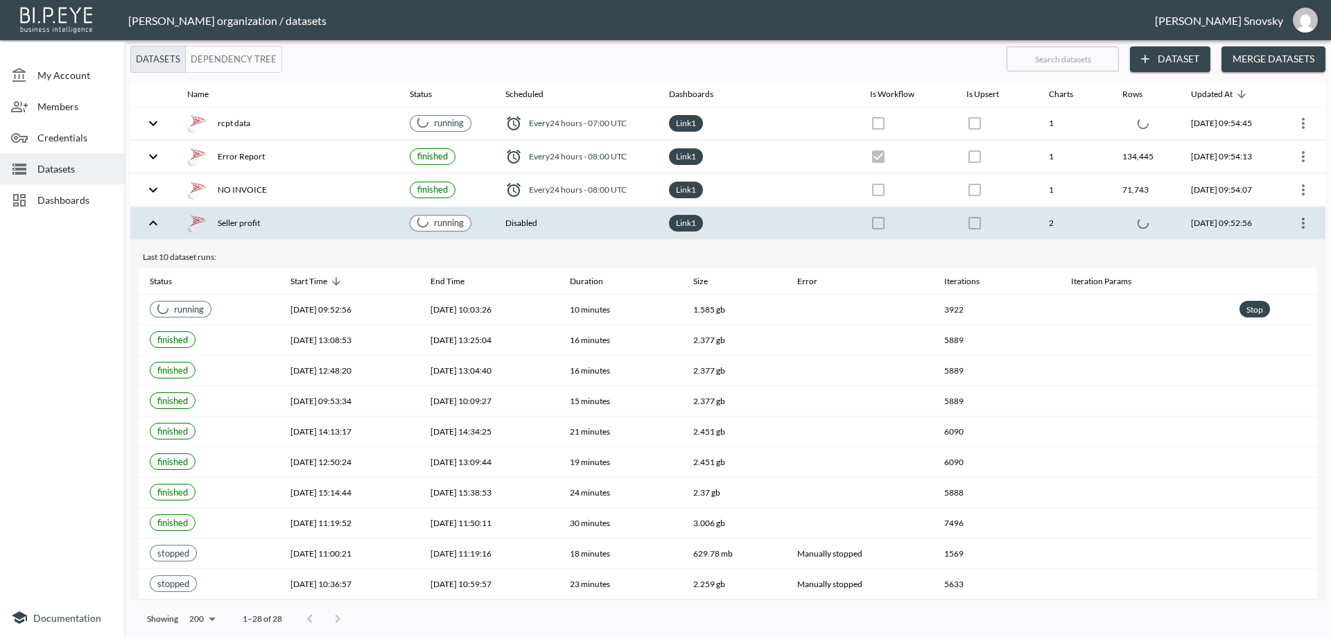
click at [362, 222] on div "Seller profit" at bounding box center [287, 222] width 200 height 19
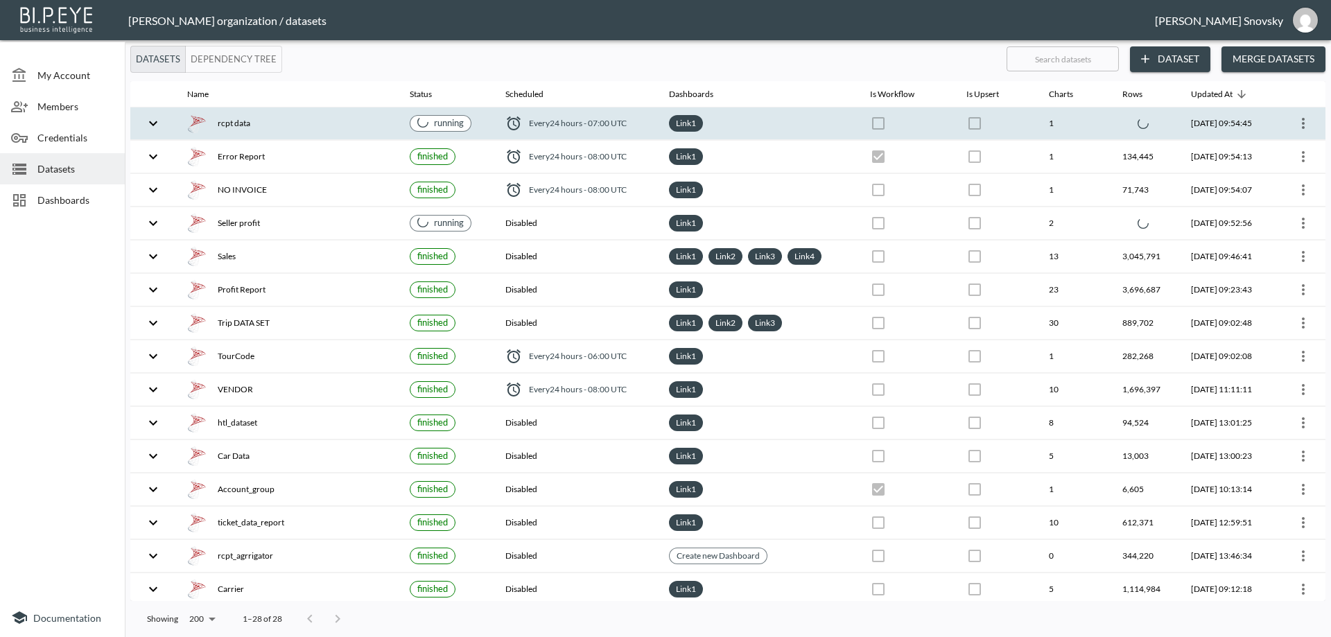
click at [349, 126] on div "rcpt data" at bounding box center [287, 123] width 200 height 19
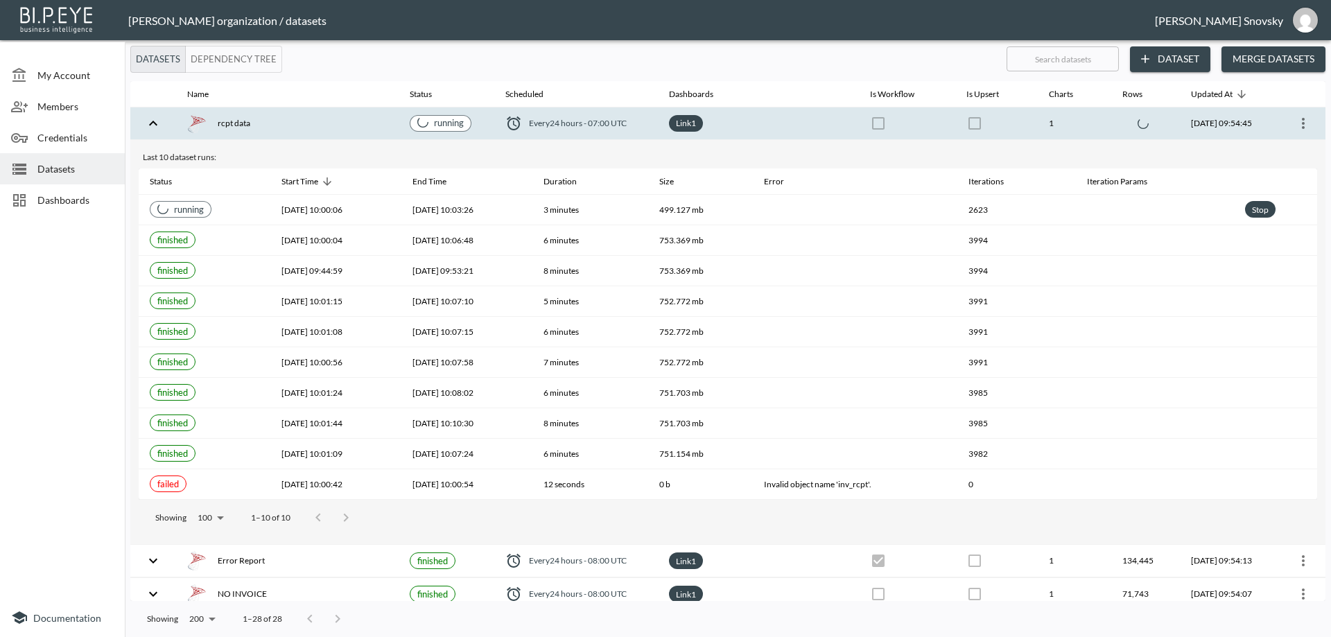
click at [351, 126] on div "rcpt data" at bounding box center [287, 123] width 200 height 19
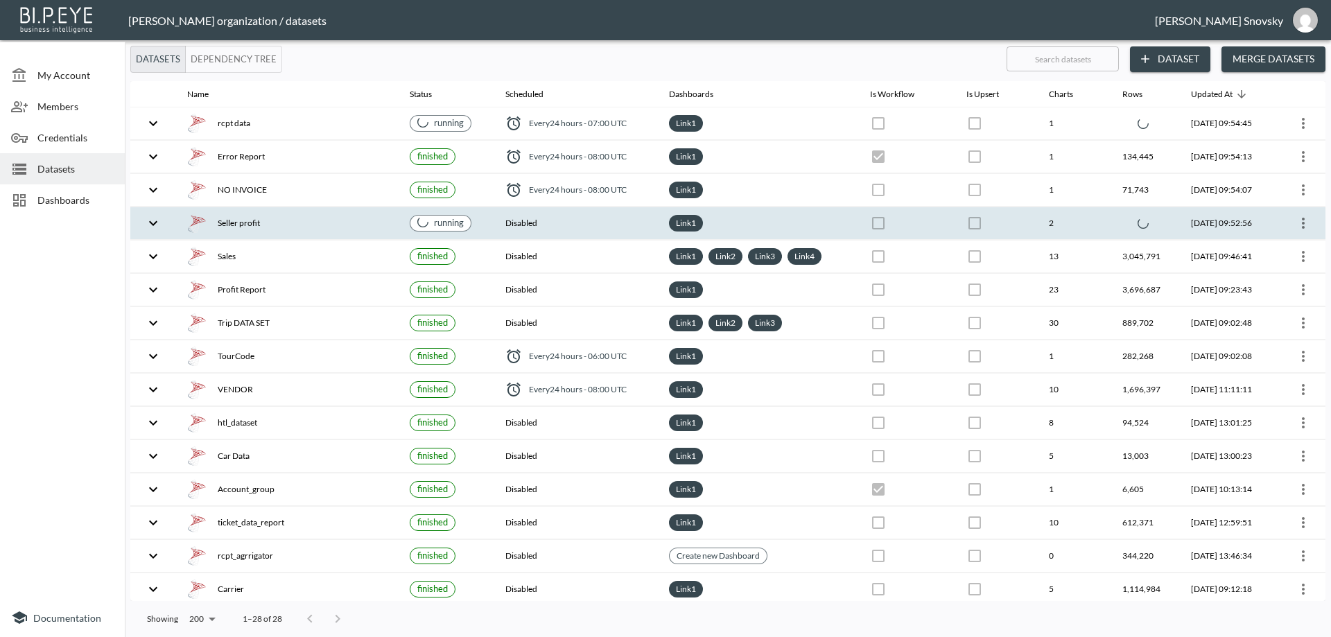
click at [353, 225] on div "Seller profit" at bounding box center [287, 222] width 200 height 19
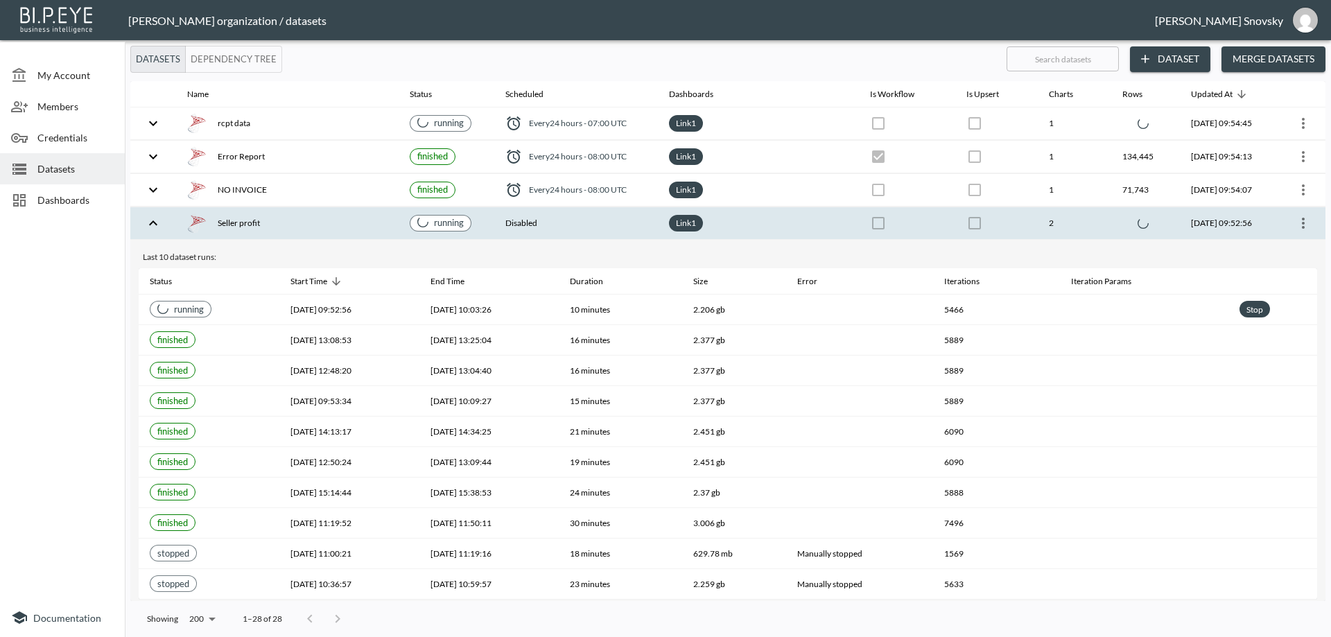
click at [353, 225] on div "Seller profit" at bounding box center [287, 222] width 200 height 19
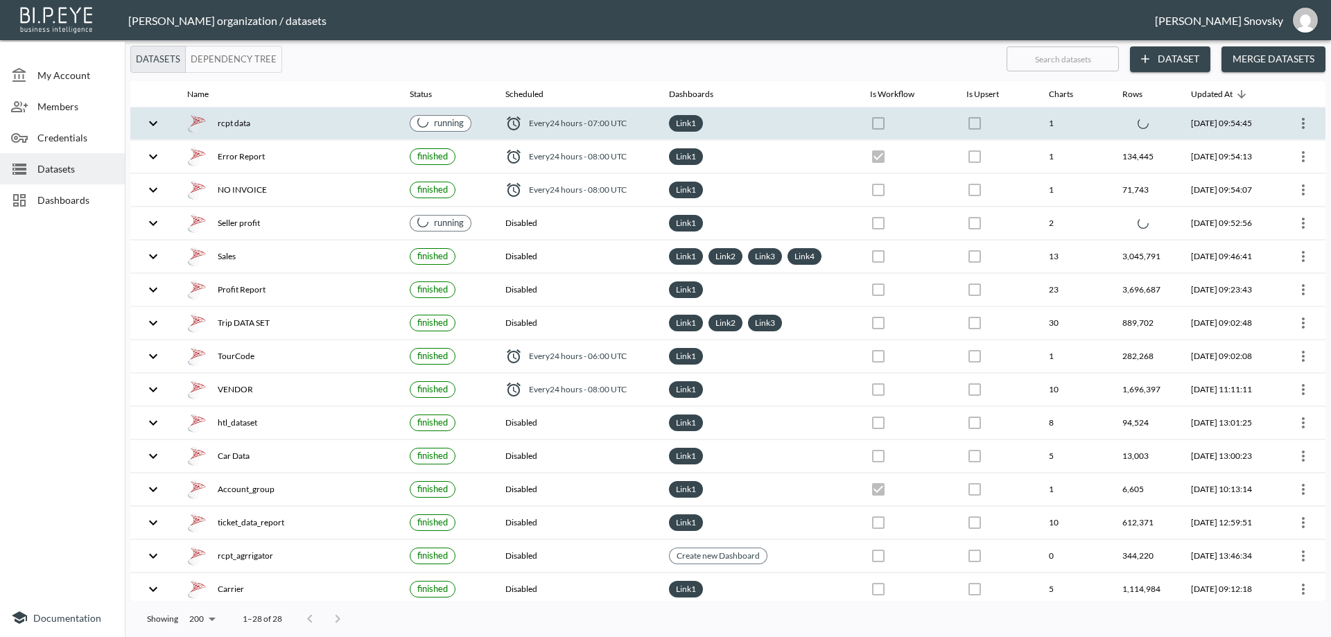
click at [379, 122] on div "rcpt data" at bounding box center [287, 123] width 200 height 19
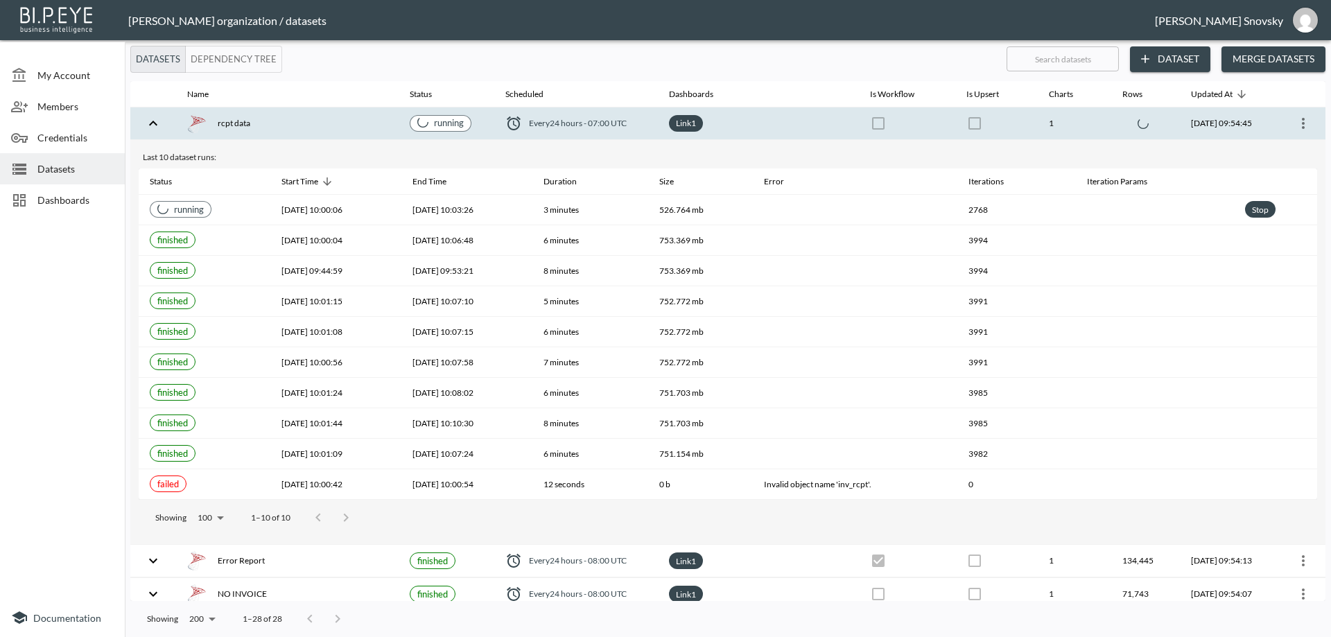
click at [379, 122] on div "rcpt data" at bounding box center [287, 123] width 200 height 19
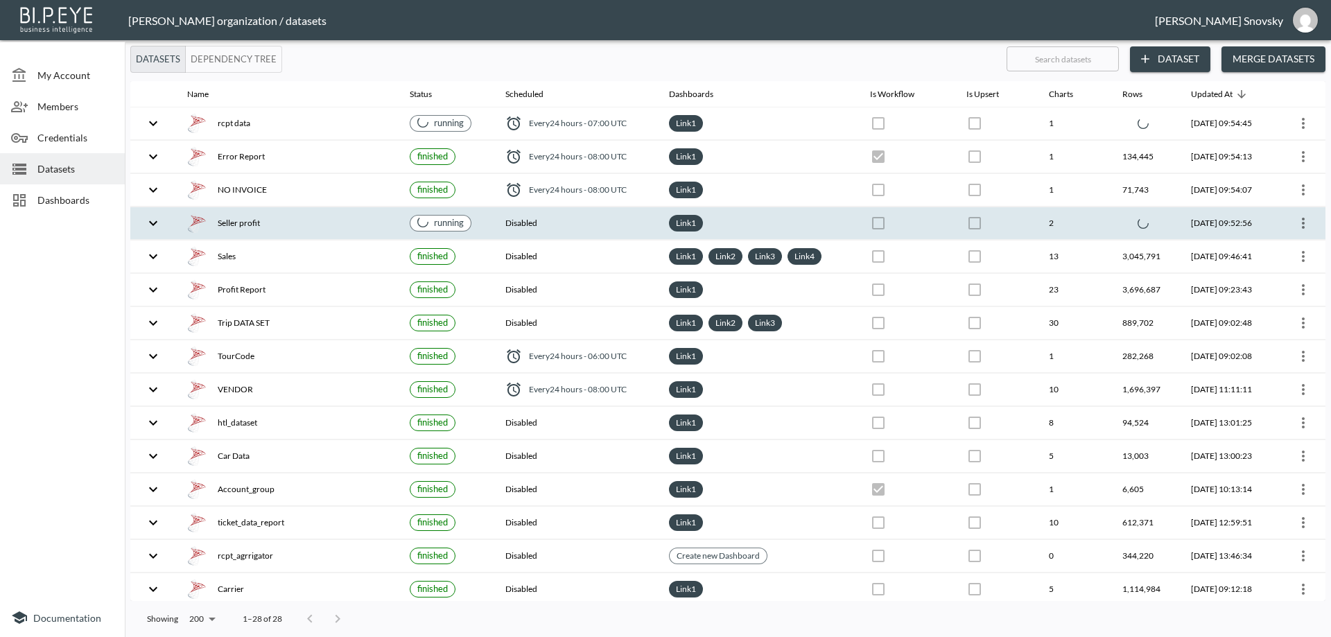
click at [366, 220] on div "Seller profit" at bounding box center [287, 222] width 200 height 19
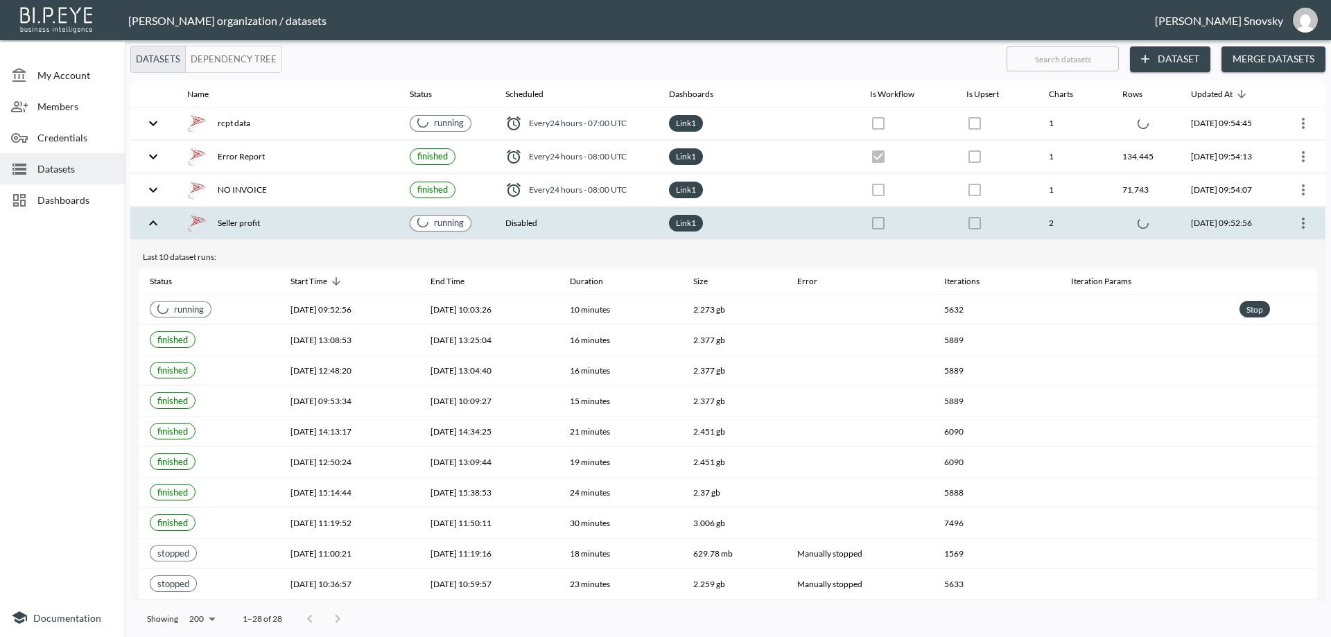
click at [336, 220] on div "Seller profit" at bounding box center [287, 222] width 200 height 19
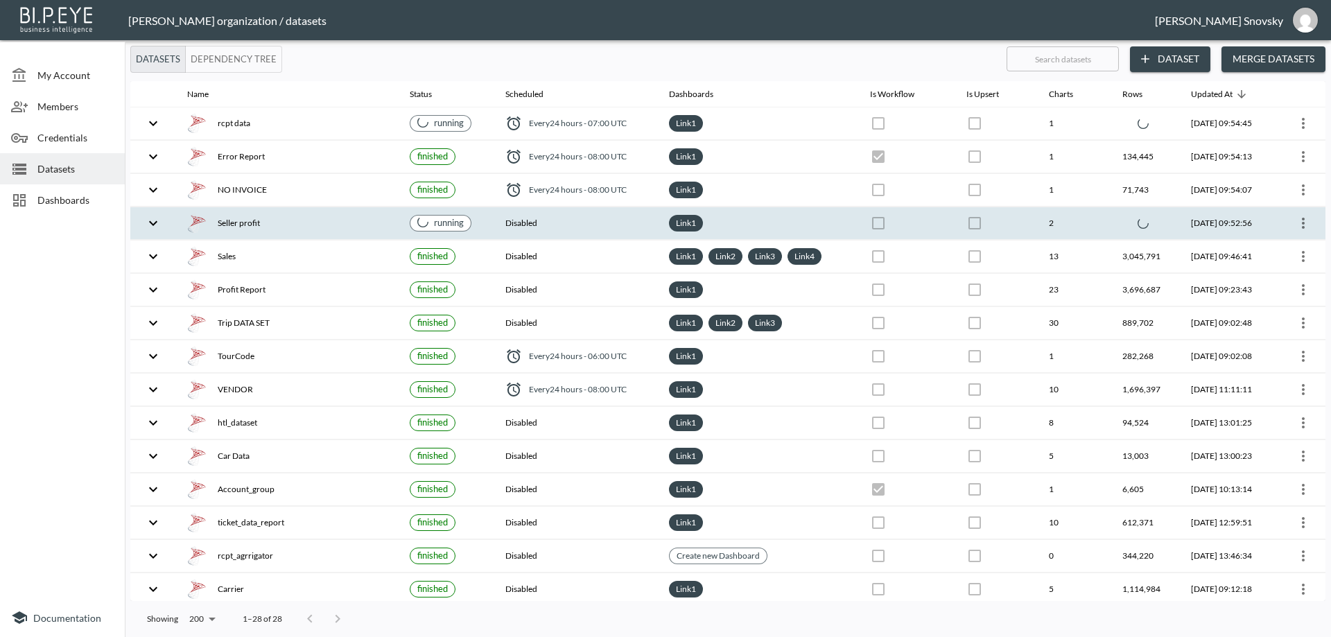
checkbox input "false"
checkbox input "true"
